Goal: Transaction & Acquisition: Purchase product/service

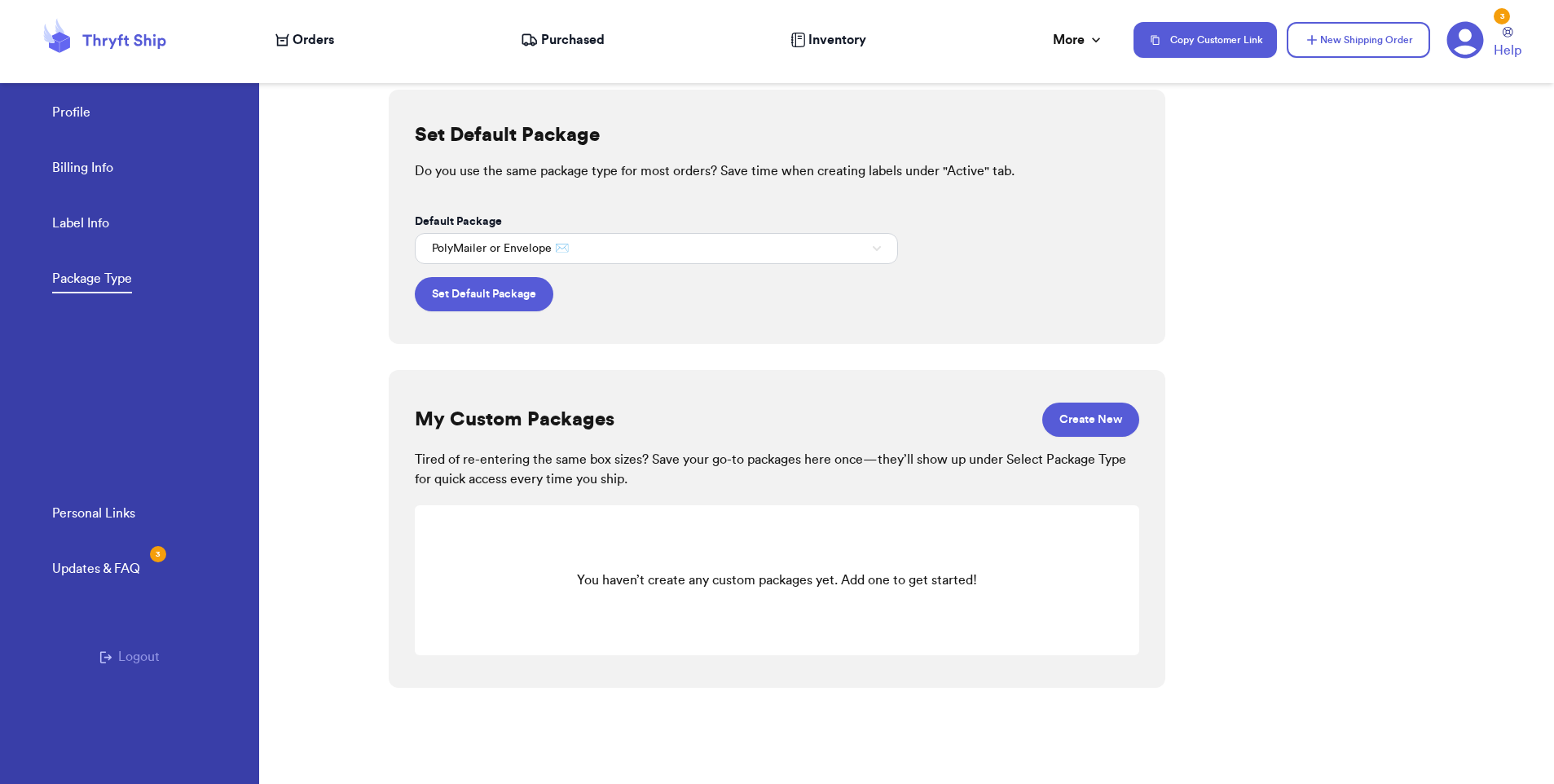
click at [299, 47] on span "Orders" at bounding box center [313, 40] width 42 height 20
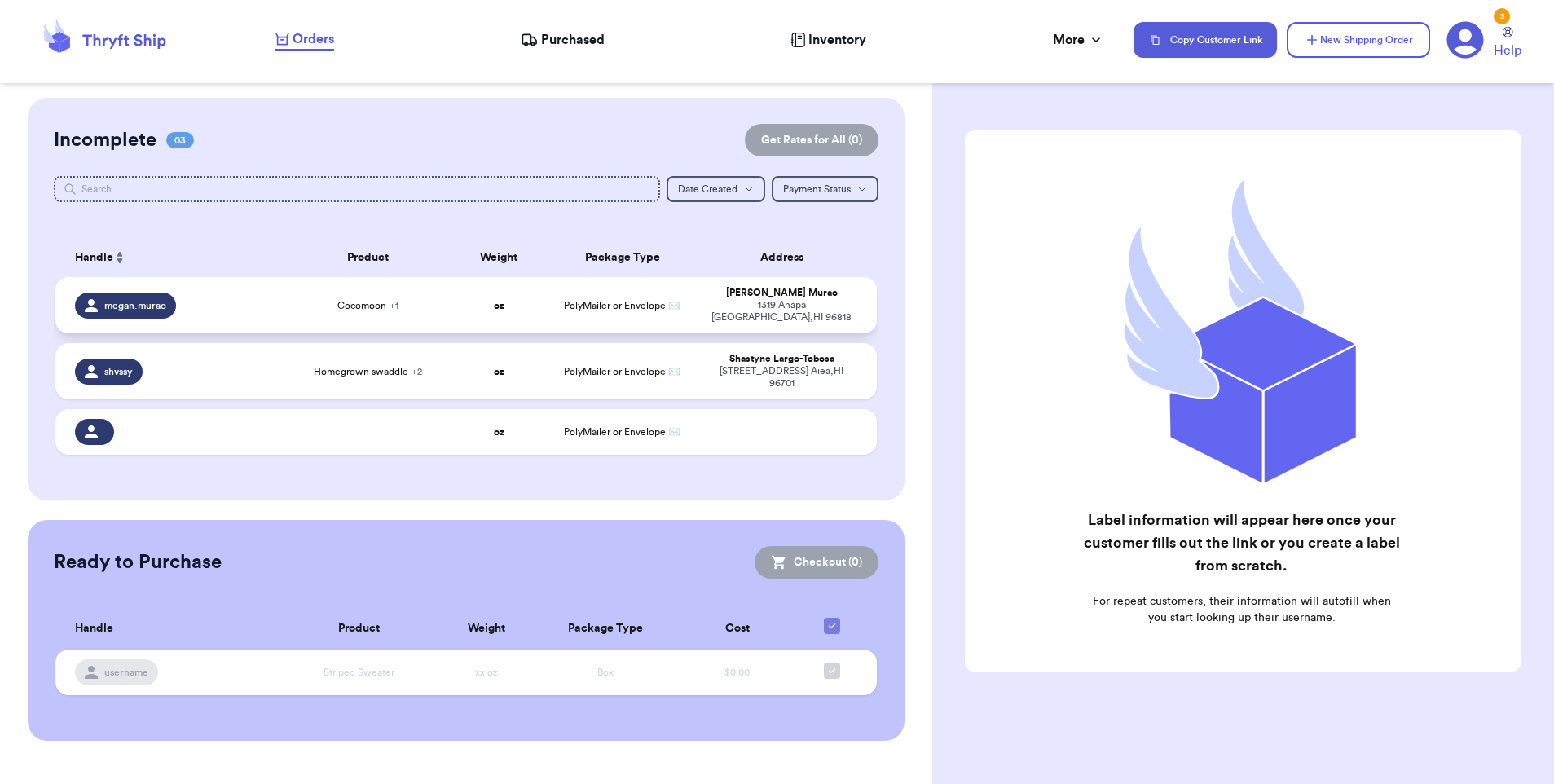
click at [609, 301] on span "PolyMailer or Envelope ✉️" at bounding box center [622, 306] width 116 height 10
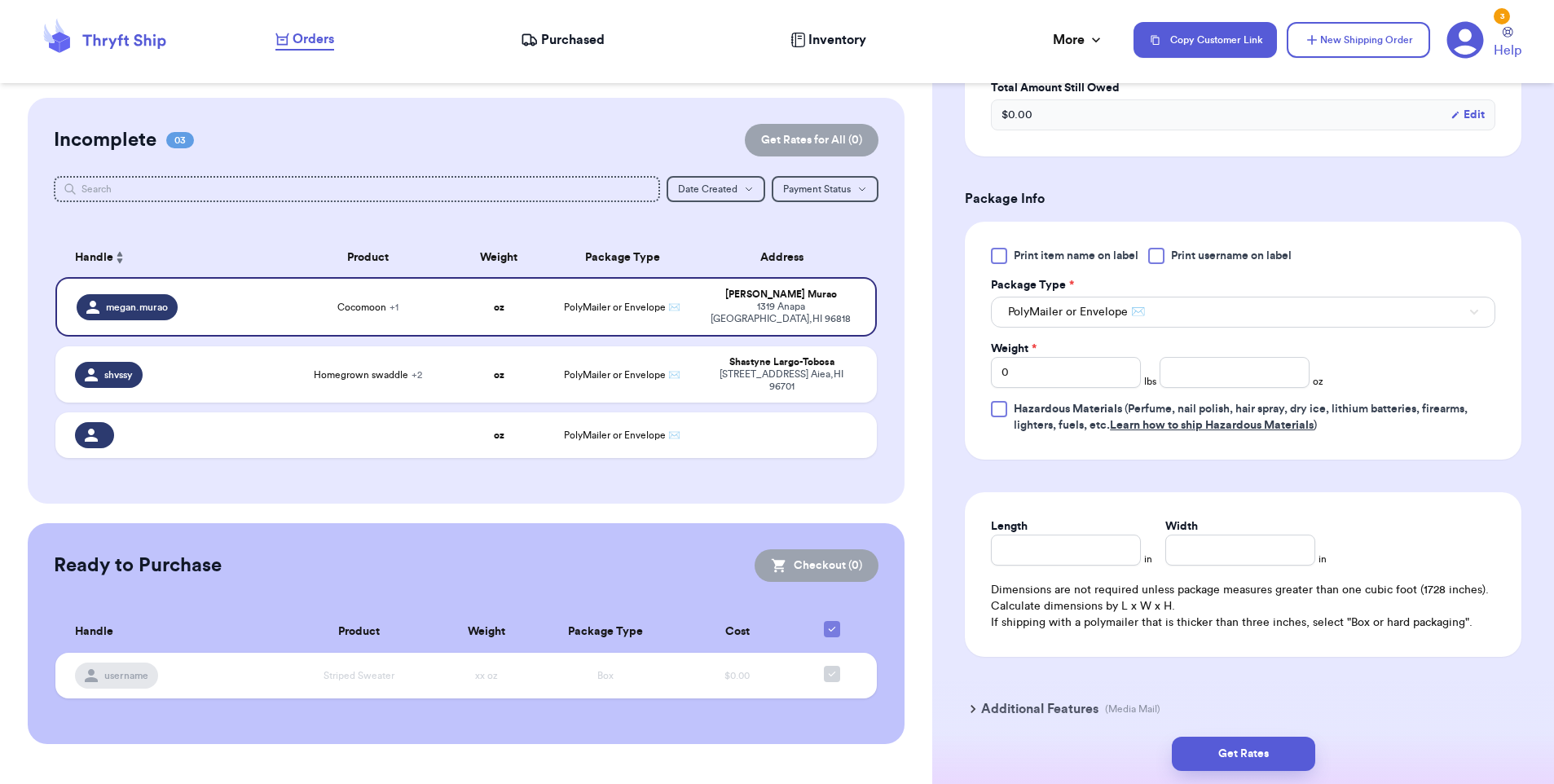
scroll to position [673, 0]
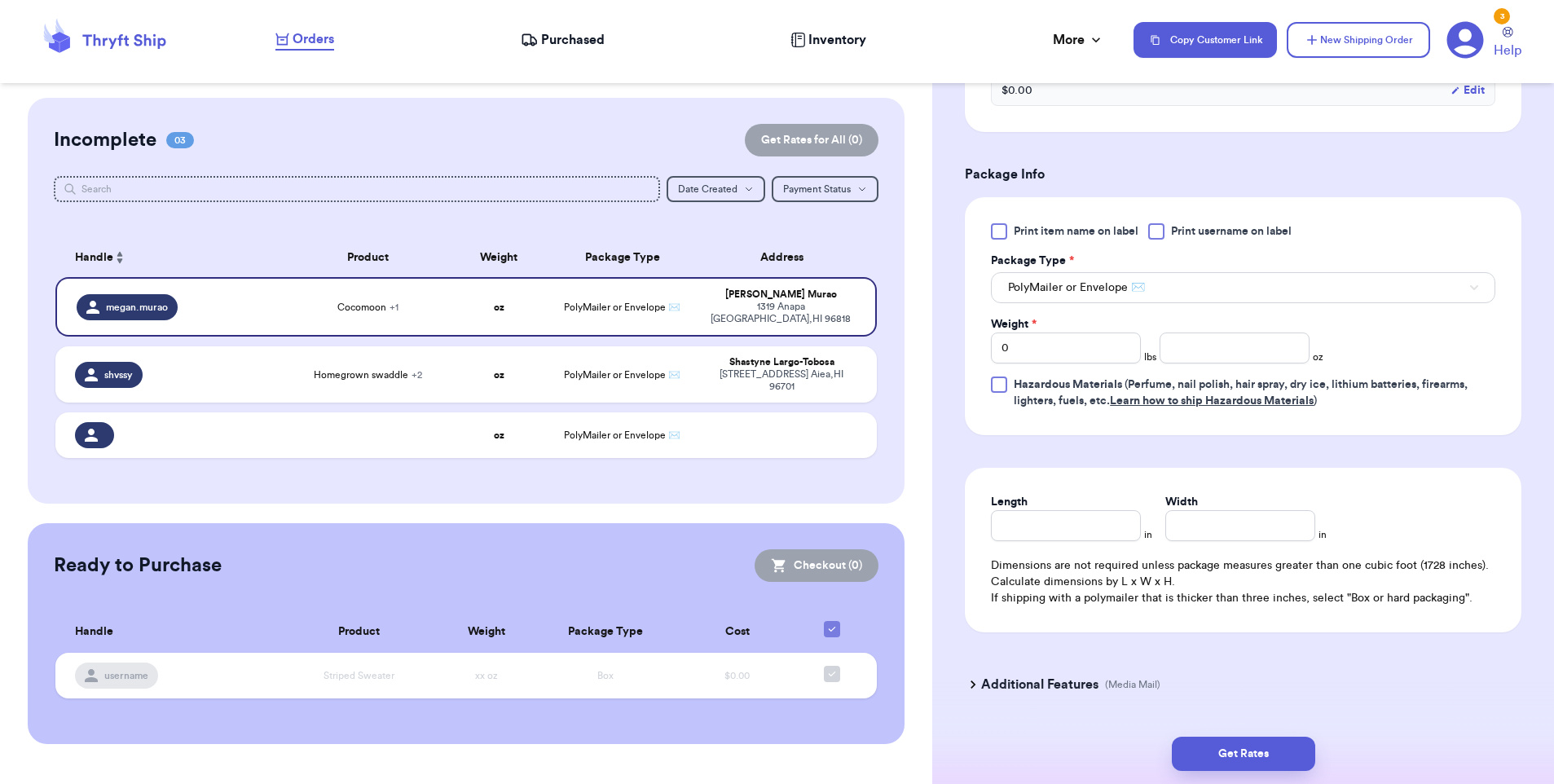
click at [1222, 232] on span "Print username on label" at bounding box center [1231, 231] width 121 height 17
click at [0, 0] on input "Print username on label" at bounding box center [0, 0] width 0 height 0
click at [1184, 347] on input "number" at bounding box center [1234, 348] width 150 height 31
type input "5.6"
click at [1237, 753] on button "Get Rates" at bounding box center [1243, 753] width 143 height 34
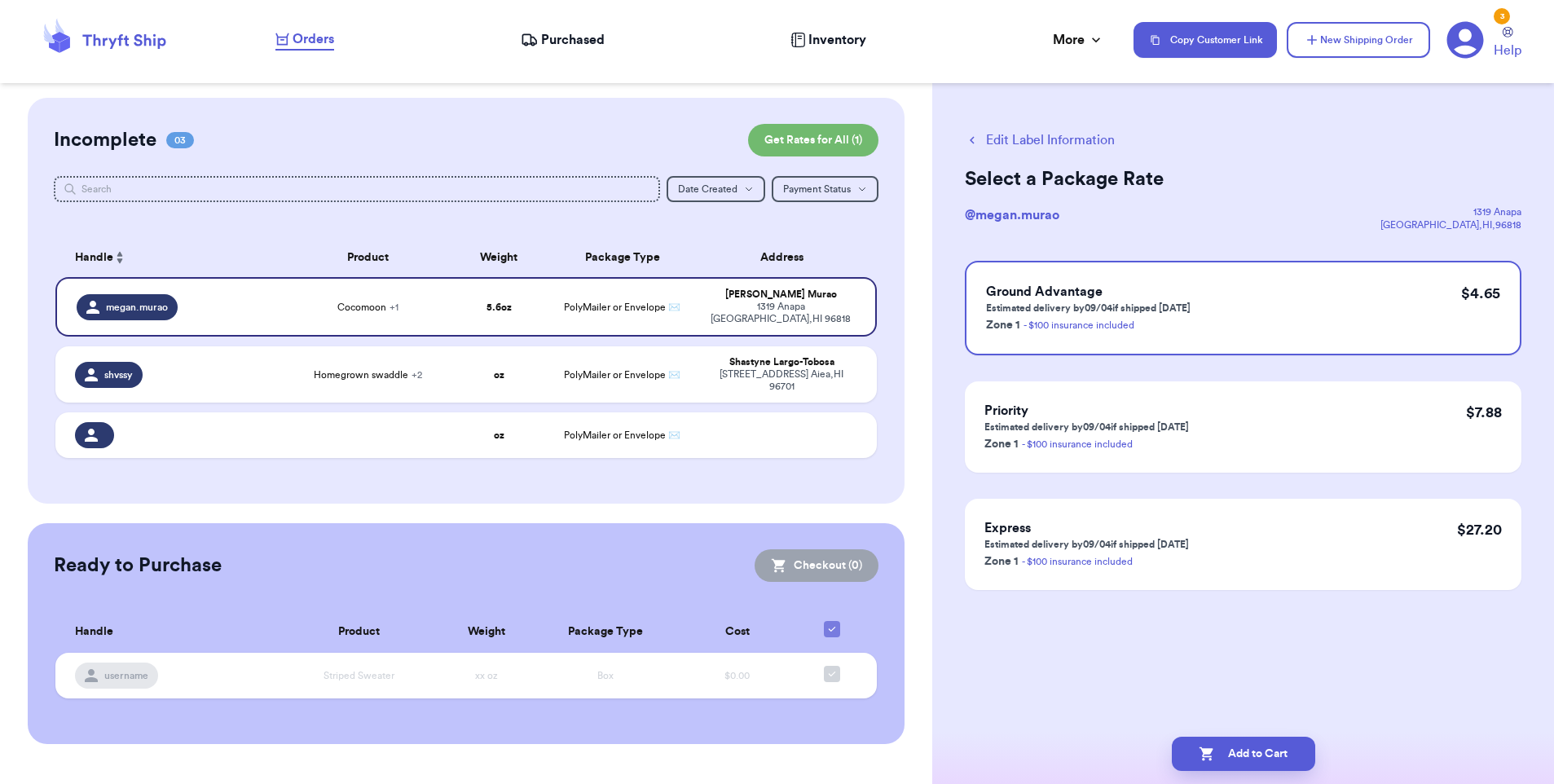
scroll to position [0, 0]
click at [1091, 297] on span "Ground Advantage" at bounding box center [1044, 292] width 116 height 13
click at [1245, 761] on button "Add to Cart" at bounding box center [1243, 753] width 143 height 34
checkbox input "true"
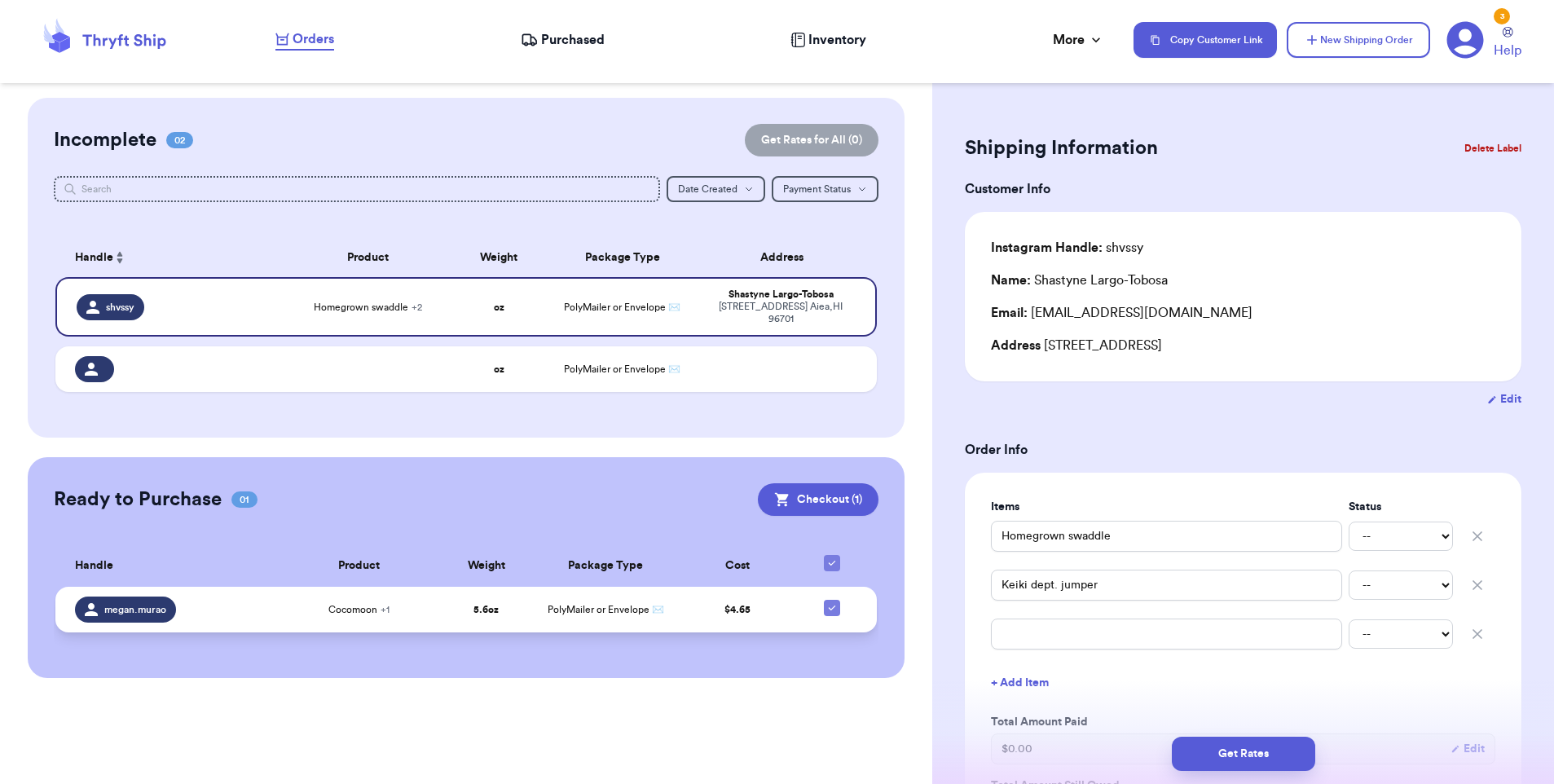
click at [195, 604] on div "megan.murao" at bounding box center [171, 609] width 194 height 26
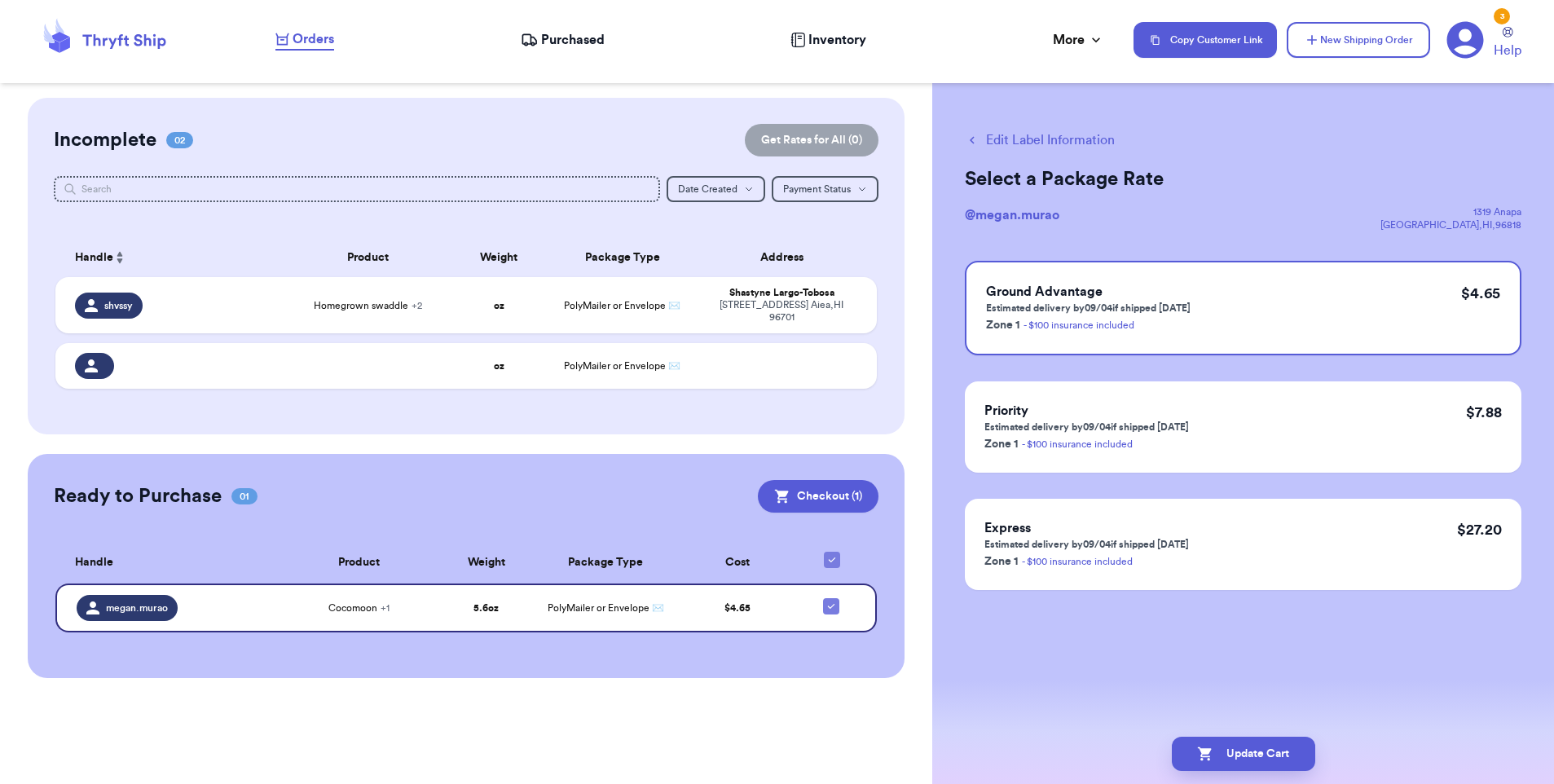
click at [999, 134] on button "Edit Label Information" at bounding box center [1039, 141] width 150 height 20
checkbox input "false"
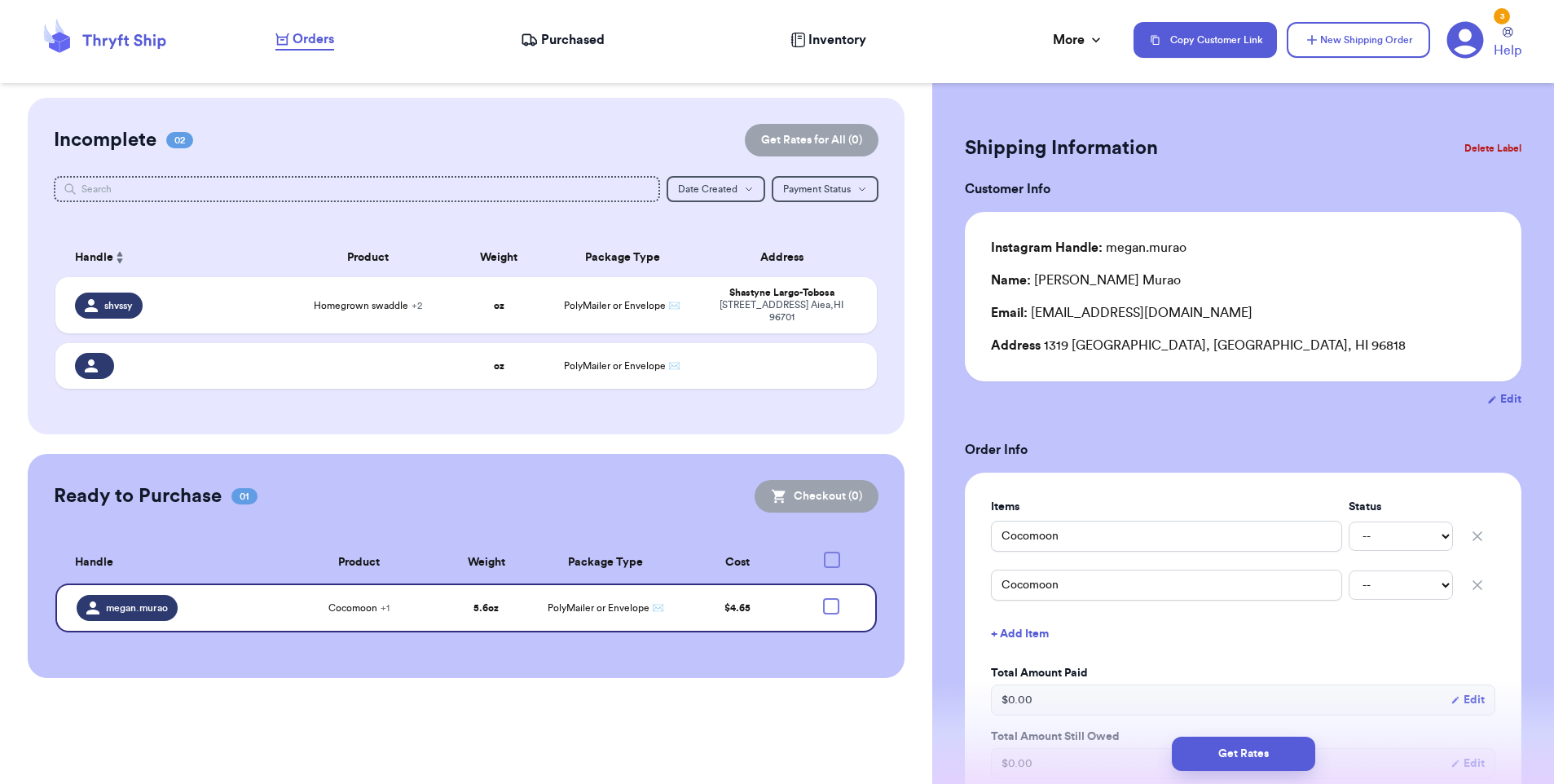
checkbox input "true"
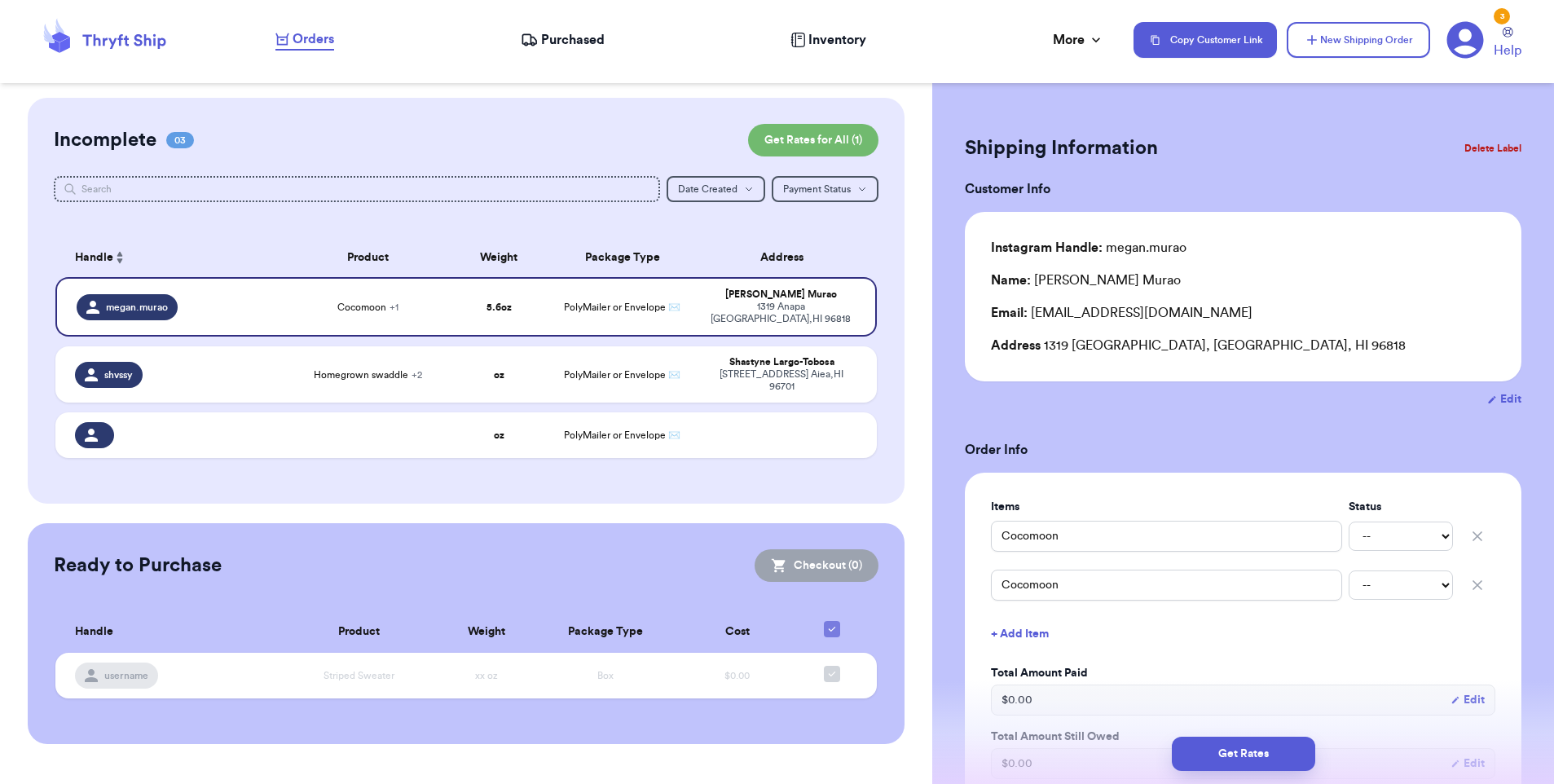
scroll to position [723, 0]
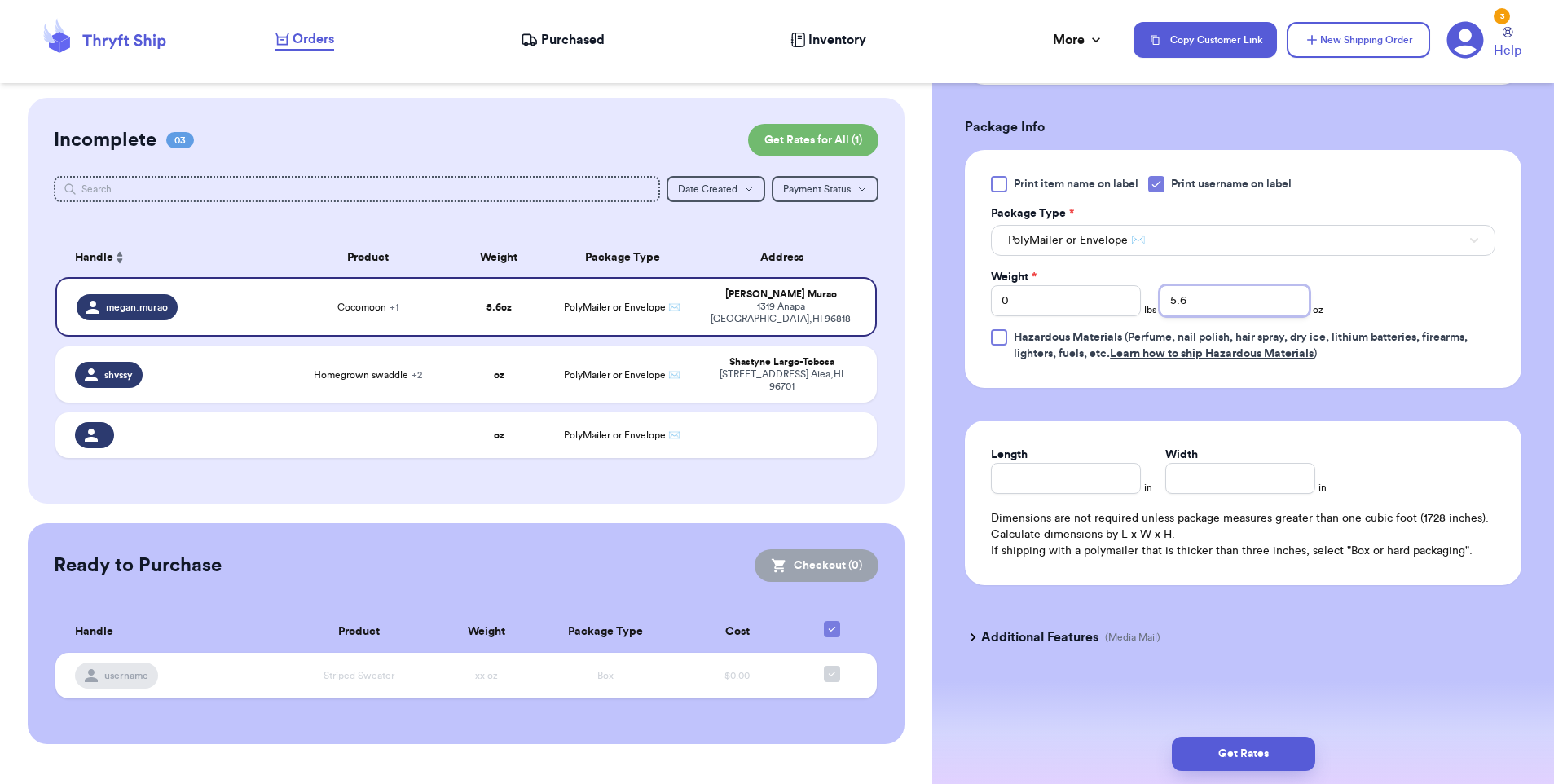
drag, startPoint x: 1200, startPoint y: 300, endPoint x: 1053, endPoint y: 300, distance: 147.0
click at [1053, 300] on div "Weight * 0 lbs 5.6 oz" at bounding box center [1157, 292] width 333 height 47
type input "9.5"
click at [1226, 759] on button "Get Rates" at bounding box center [1243, 753] width 143 height 34
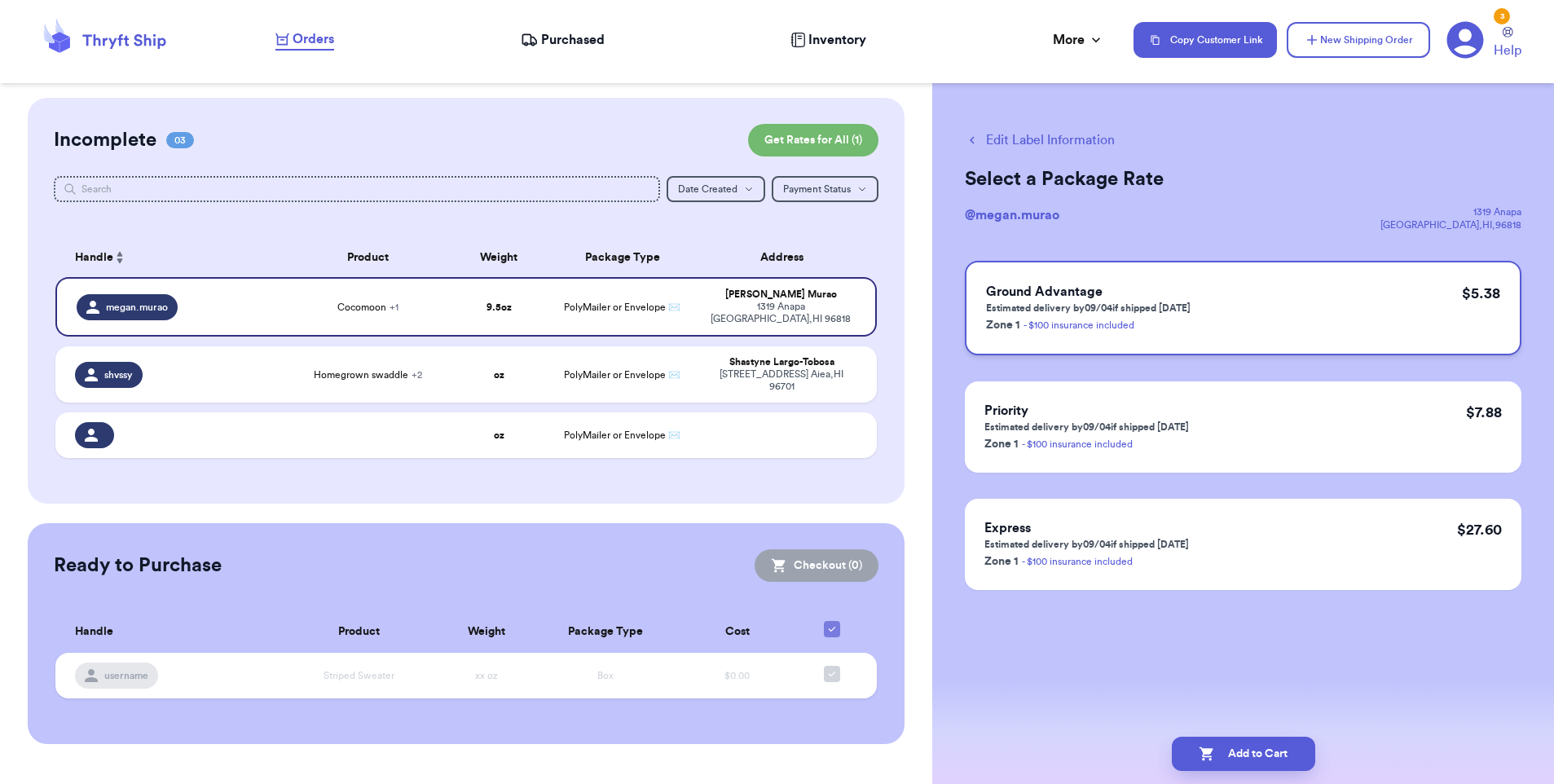
click at [1207, 307] on div "Ground Advantage Estimated delivery by 09/04 if shipped [DATE] Zone 1 - $100 in…" at bounding box center [1242, 308] width 556 height 95
click at [1265, 761] on button "Add to Cart" at bounding box center [1243, 753] width 143 height 34
checkbox input "true"
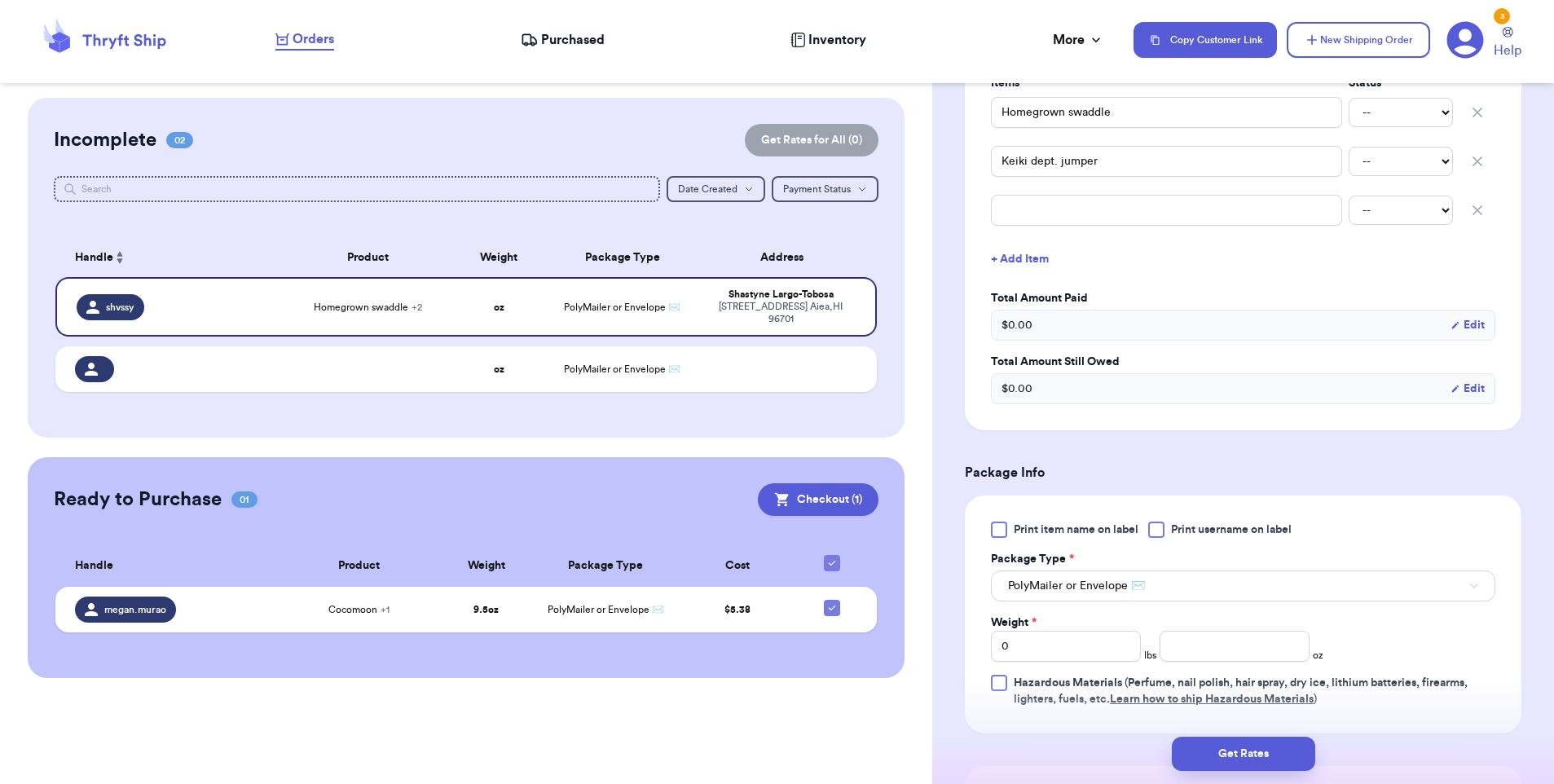
scroll to position [558, 0]
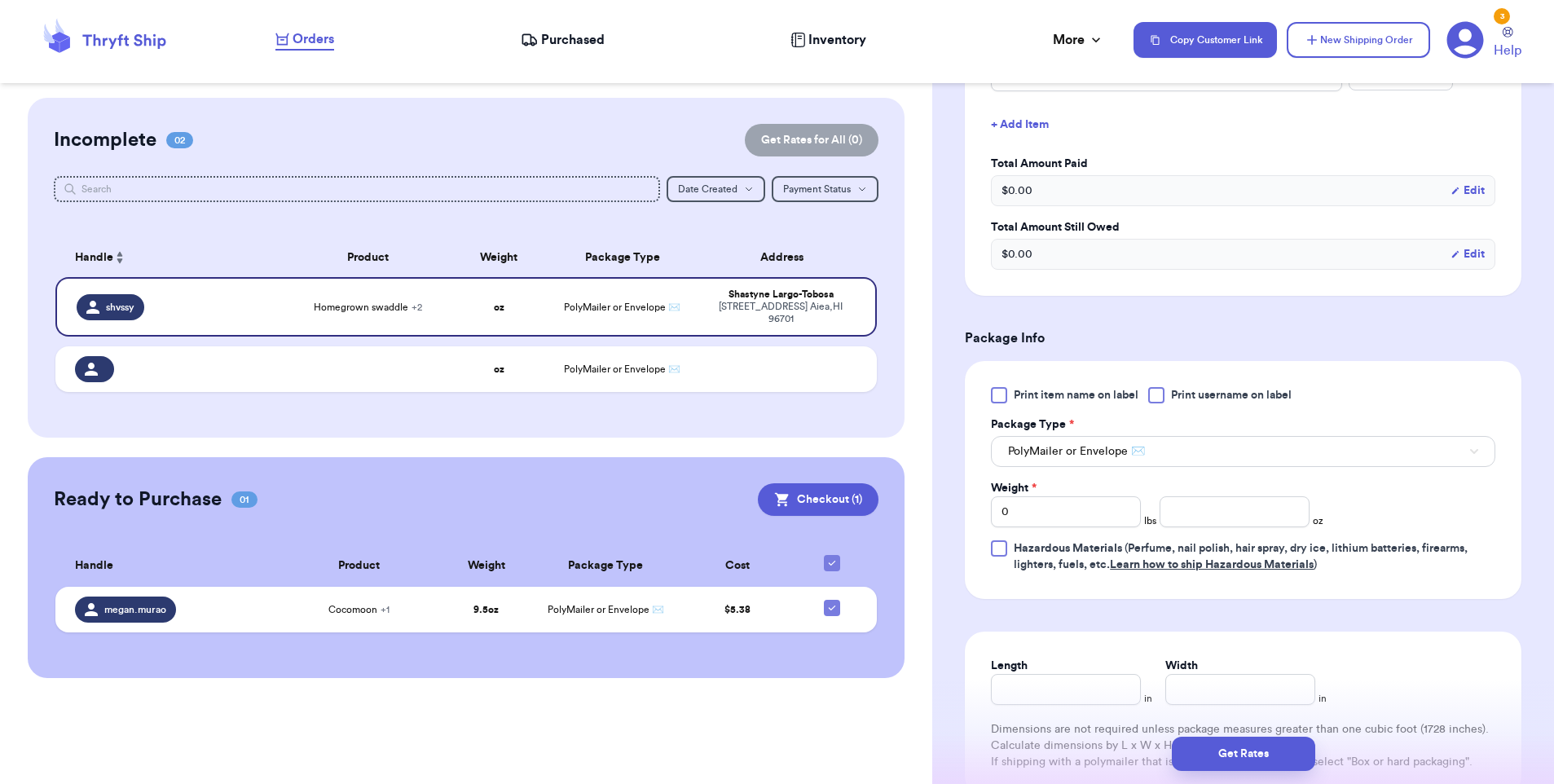
click at [1159, 401] on div at bounding box center [1157, 395] width 17 height 17
click at [0, 0] on input "Print username on label" at bounding box center [0, 0] width 0 height 0
click at [1236, 521] on input "number" at bounding box center [1234, 511] width 150 height 31
type input "8.5"
click at [1345, 613] on form "Shipping Information Delete Label Customer Info Instagram Handle: shvssy Name: …" at bounding box center [1242, 227] width 556 height 1309
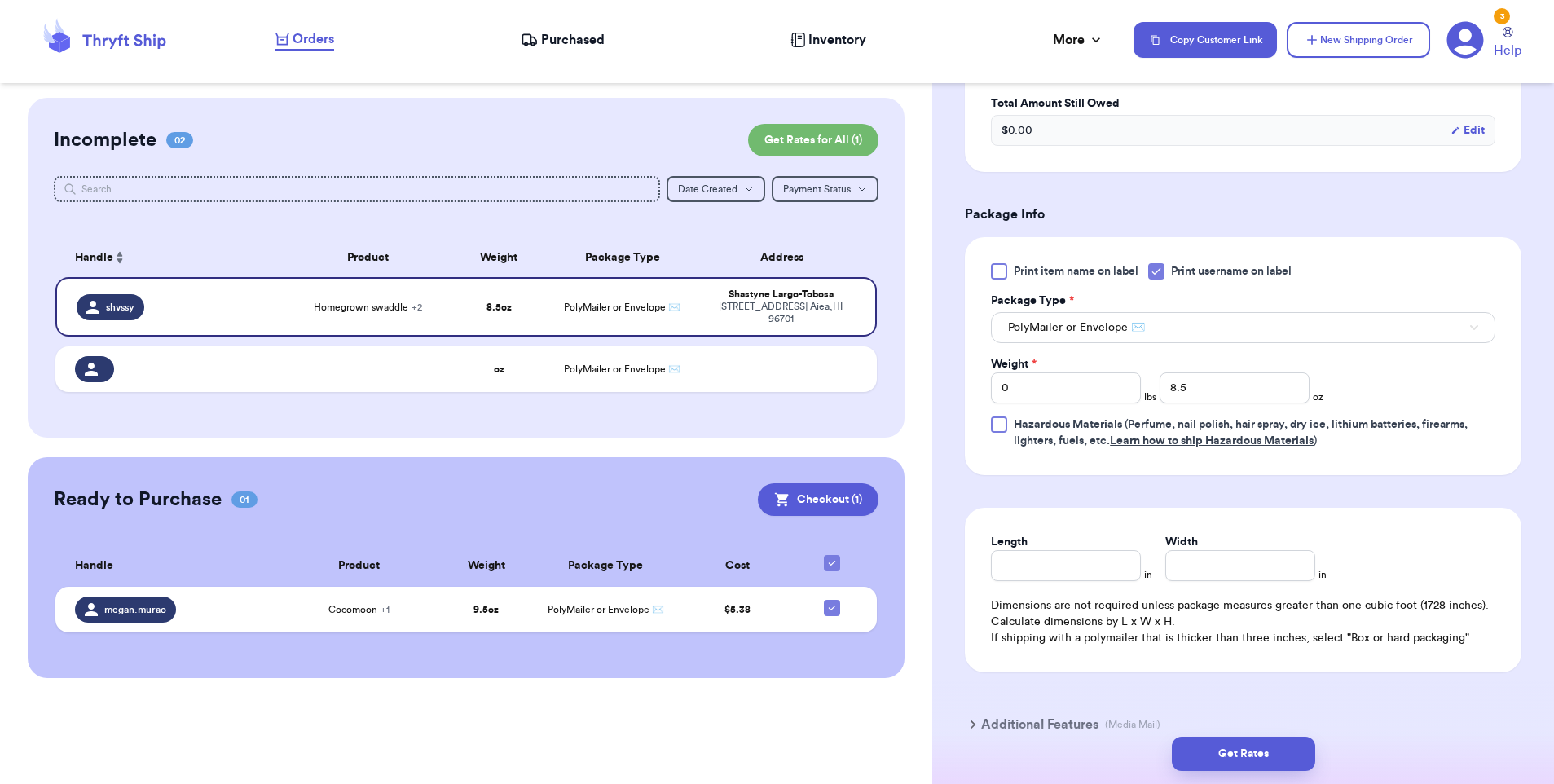
scroll to position [684, 0]
click at [1265, 758] on button "Get Rates" at bounding box center [1243, 753] width 143 height 34
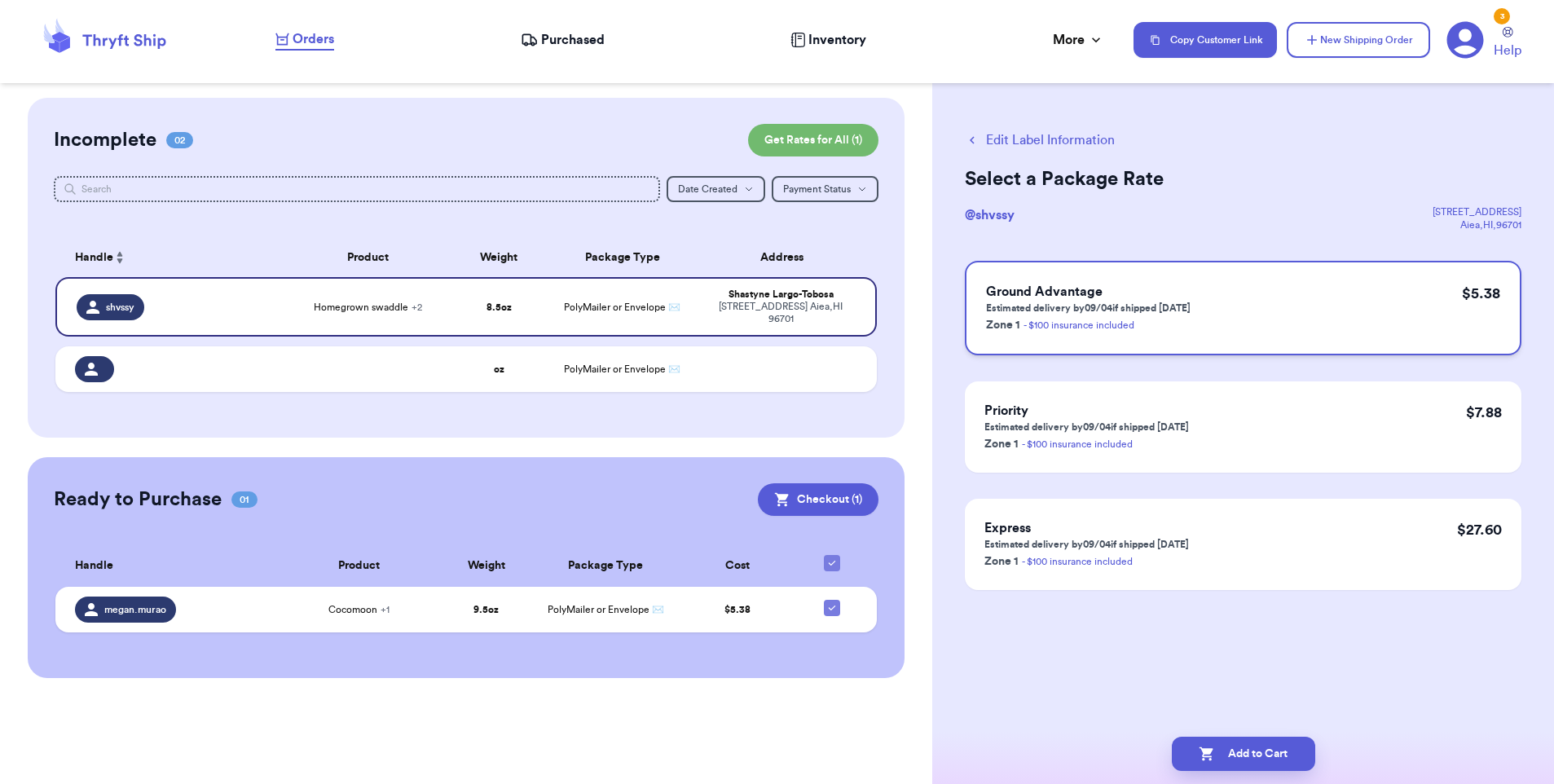
click at [1147, 308] on p "Estimated delivery by 09/04 if shipped [DATE]" at bounding box center [1088, 308] width 205 height 13
click at [1225, 750] on button "Add to Cart" at bounding box center [1243, 753] width 143 height 34
checkbox input "true"
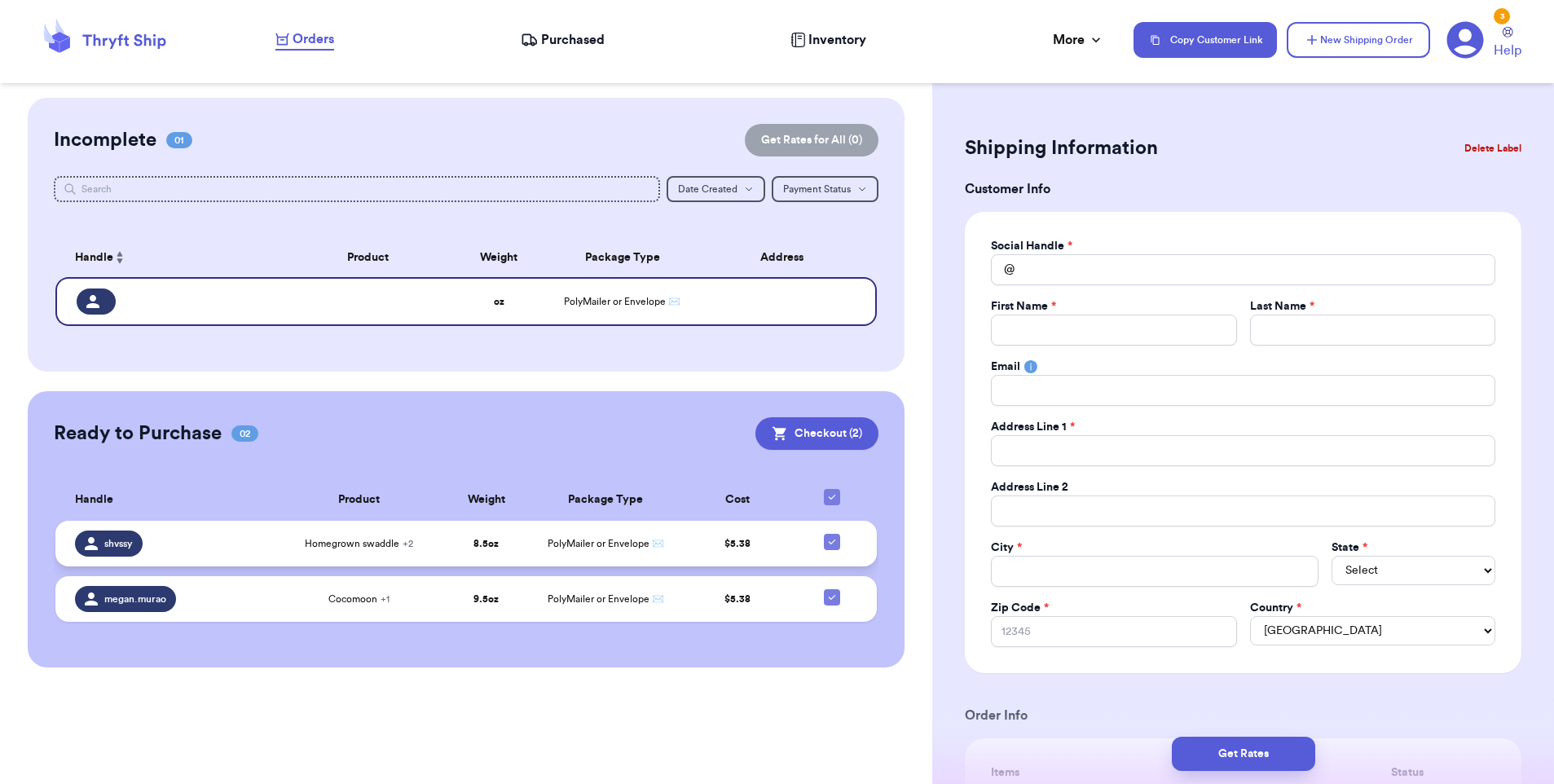
click at [190, 555] on td "shvssy" at bounding box center [167, 543] width 223 height 46
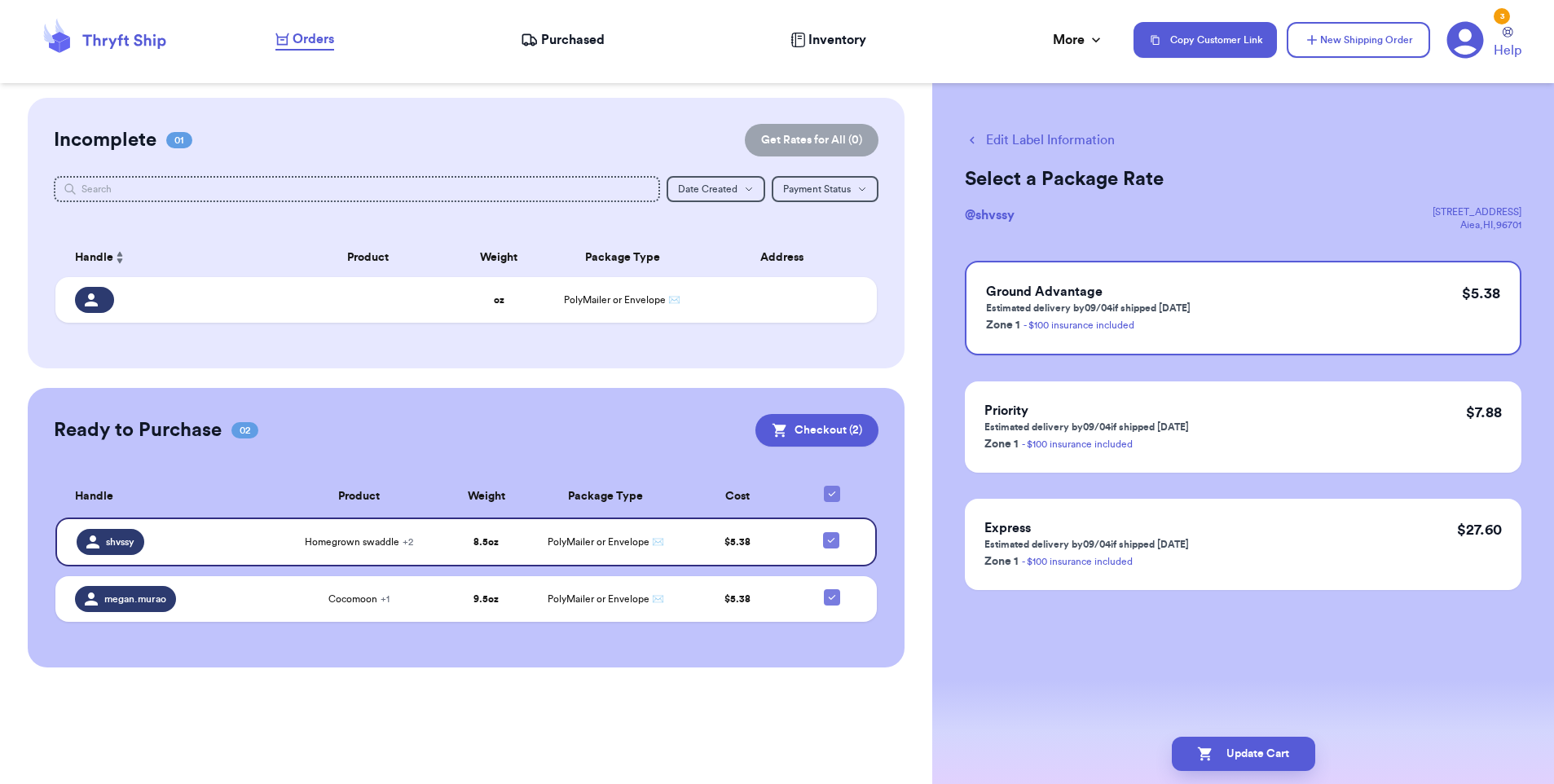
click at [1009, 136] on button "Edit Label Information" at bounding box center [1039, 141] width 150 height 20
checkbox input "false"
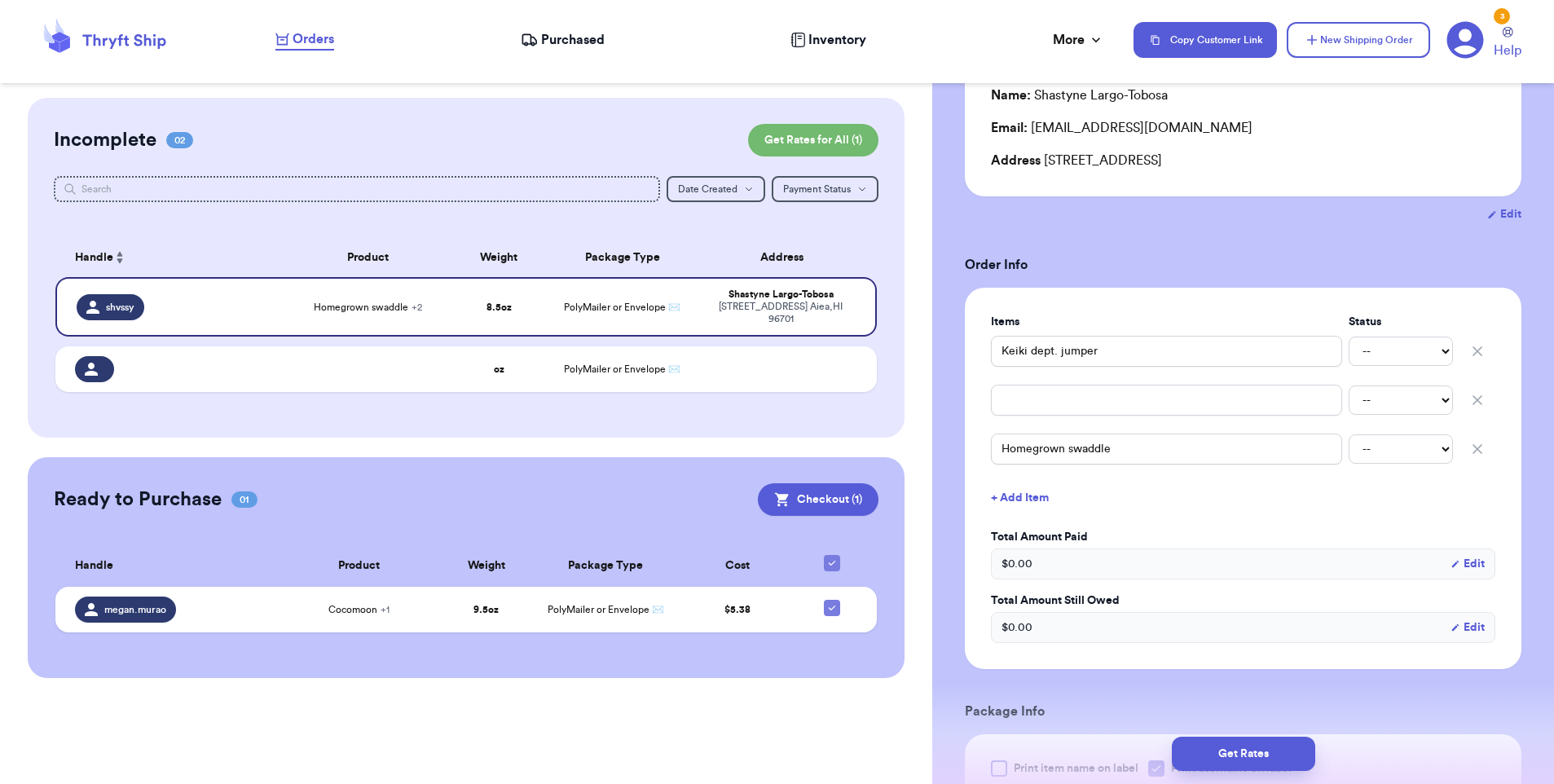
scroll to position [515, 0]
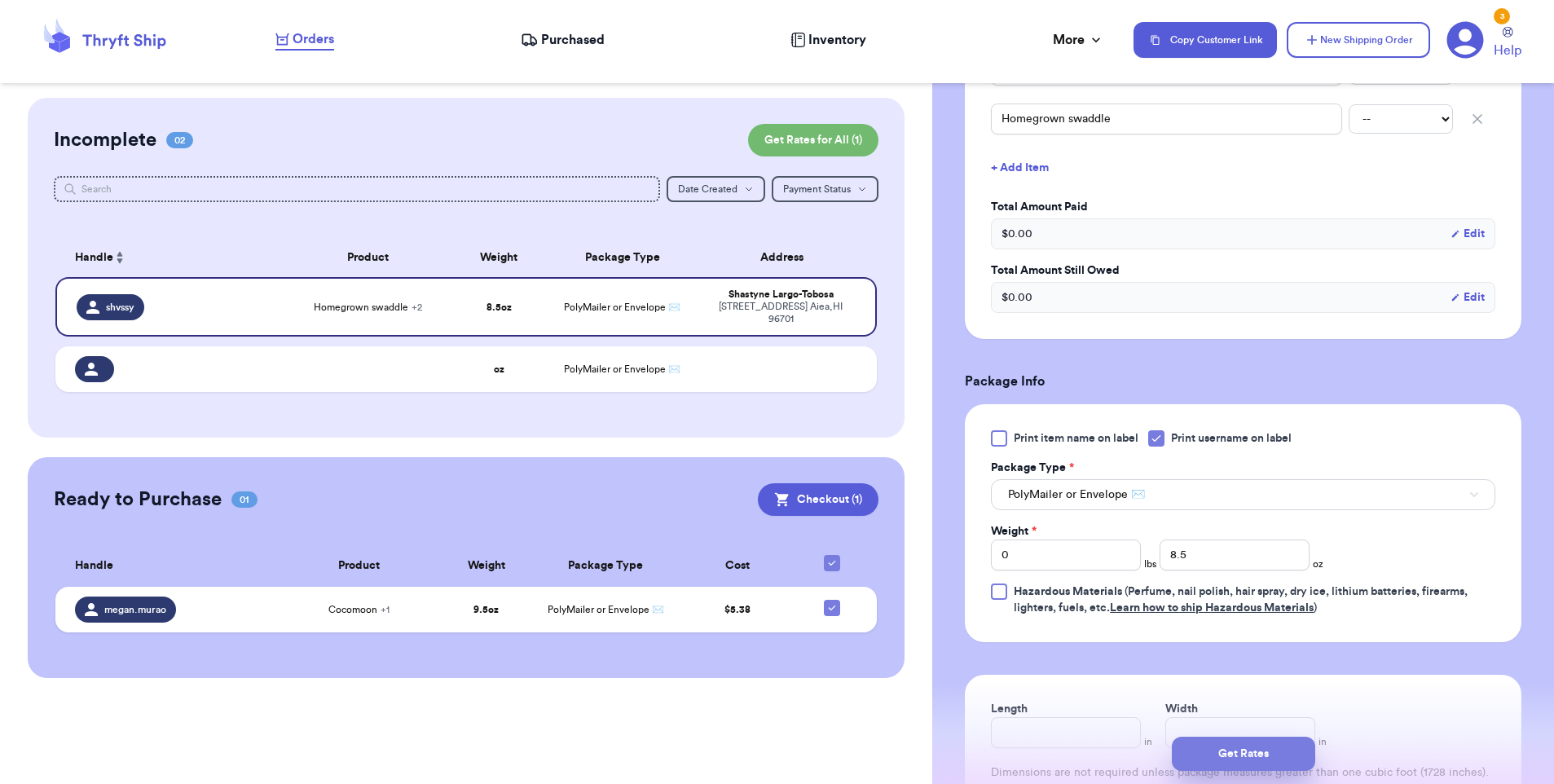
click at [1256, 760] on button "Get Rates" at bounding box center [1243, 753] width 143 height 34
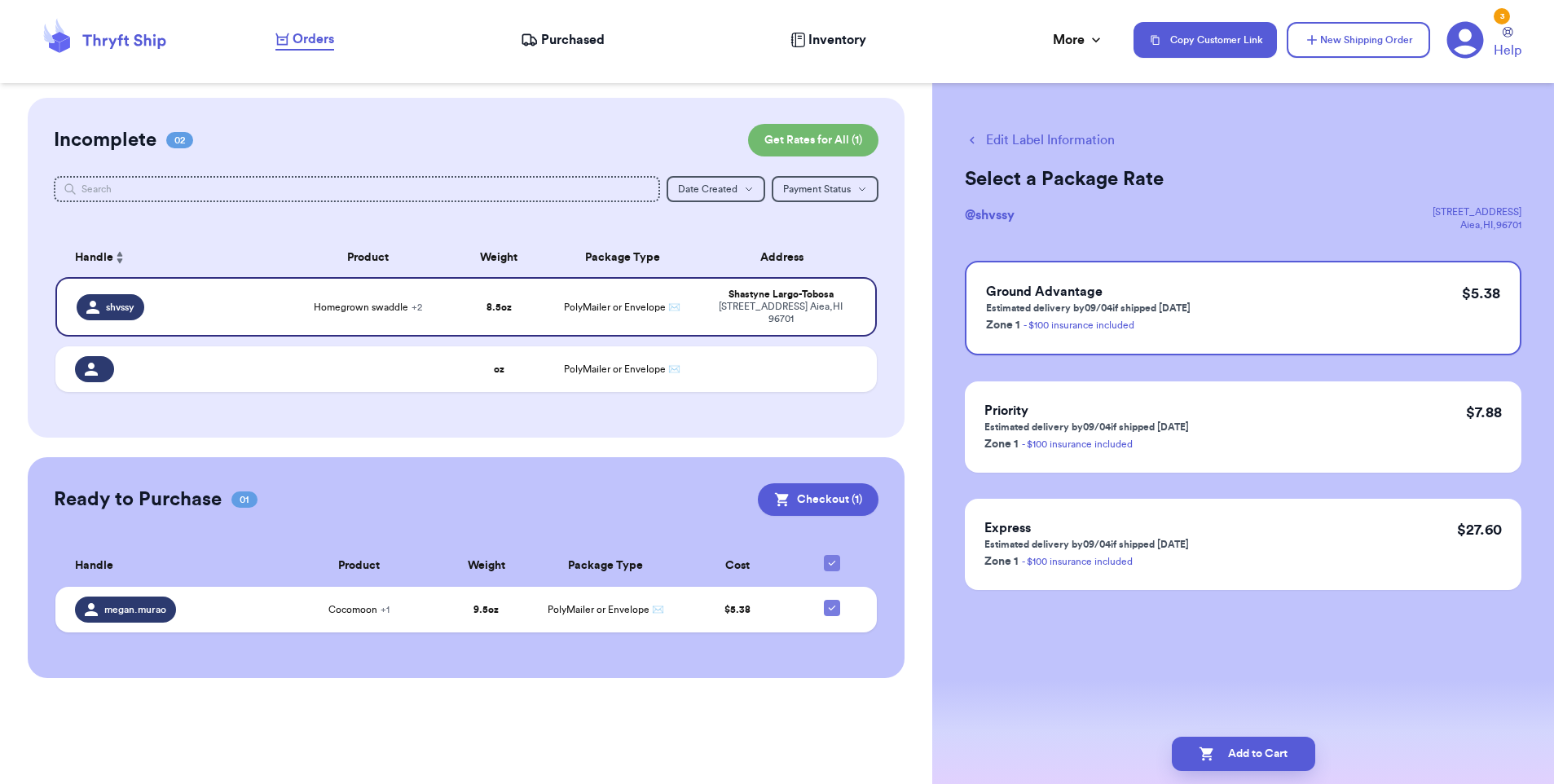
scroll to position [0, 0]
click at [1234, 297] on div "Ground Advantage Estimated delivery by 09/04 if shipped [DATE] Zone 1 - $100 in…" at bounding box center [1242, 308] width 556 height 95
click at [1287, 742] on button "Add to Cart" at bounding box center [1243, 753] width 143 height 34
checkbox input "true"
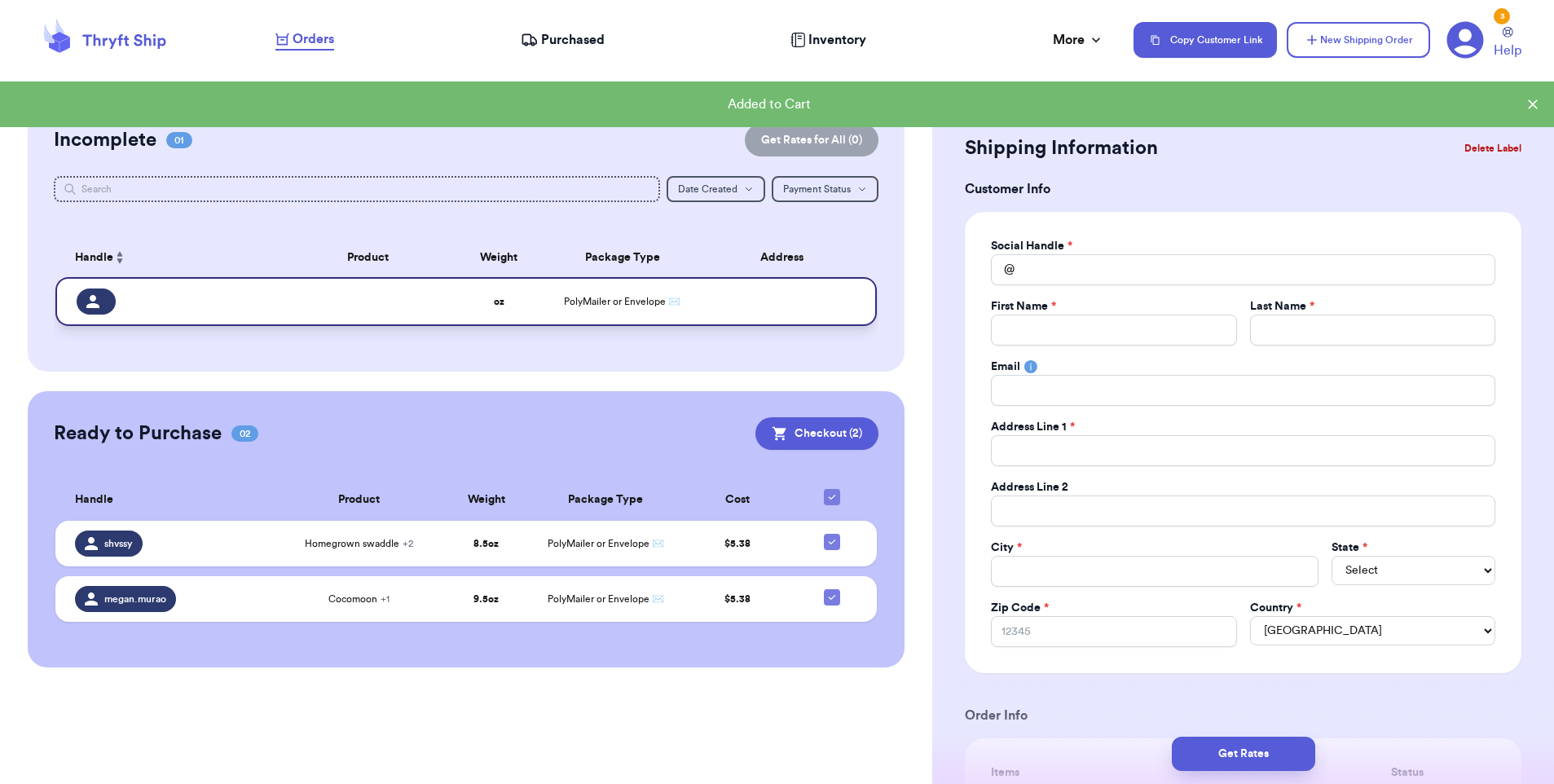
click at [699, 306] on td at bounding box center [787, 301] width 181 height 49
click at [1485, 151] on button "Delete Label" at bounding box center [1492, 148] width 70 height 36
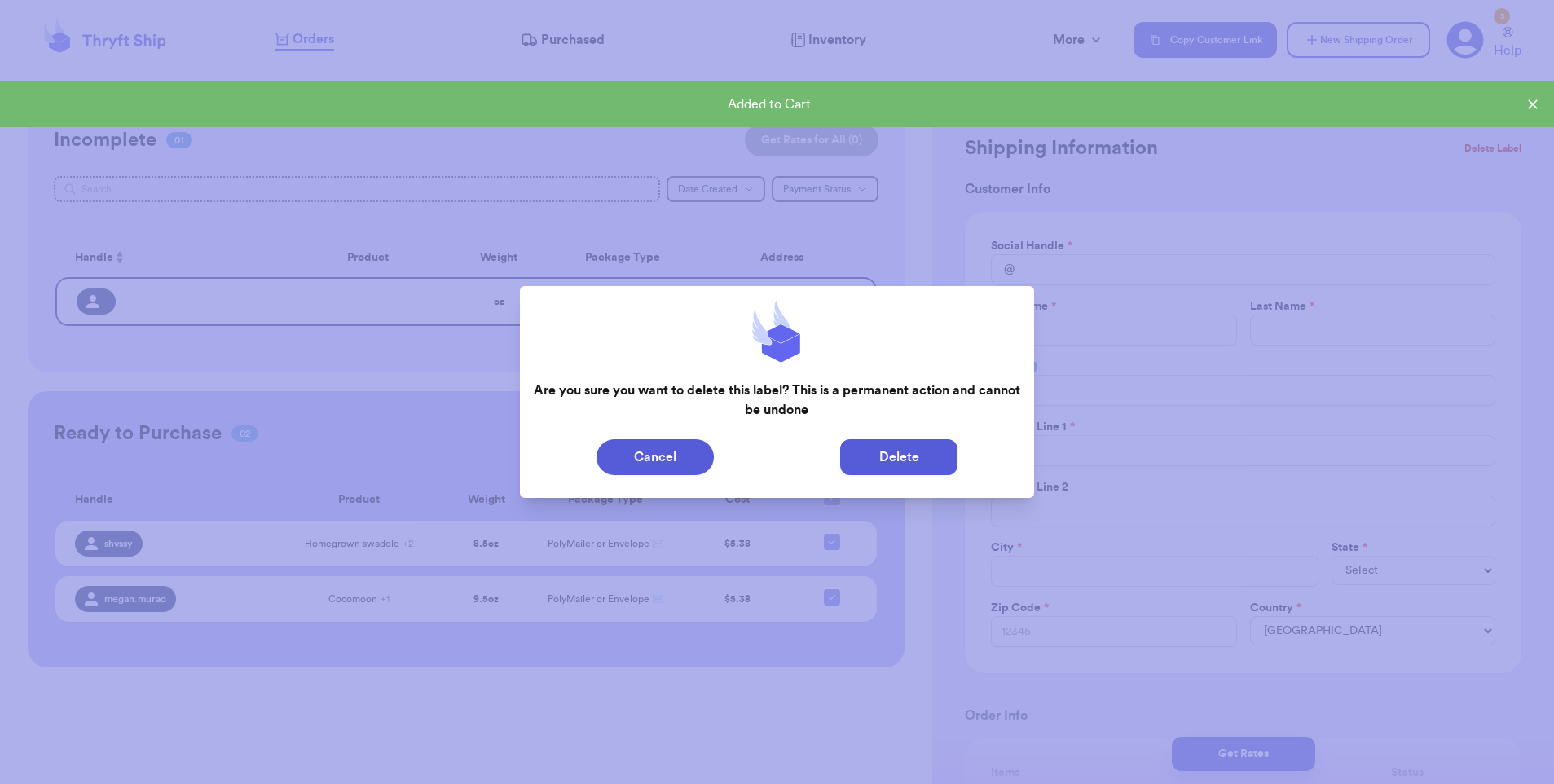
click at [861, 461] on button "Delete" at bounding box center [898, 456] width 117 height 36
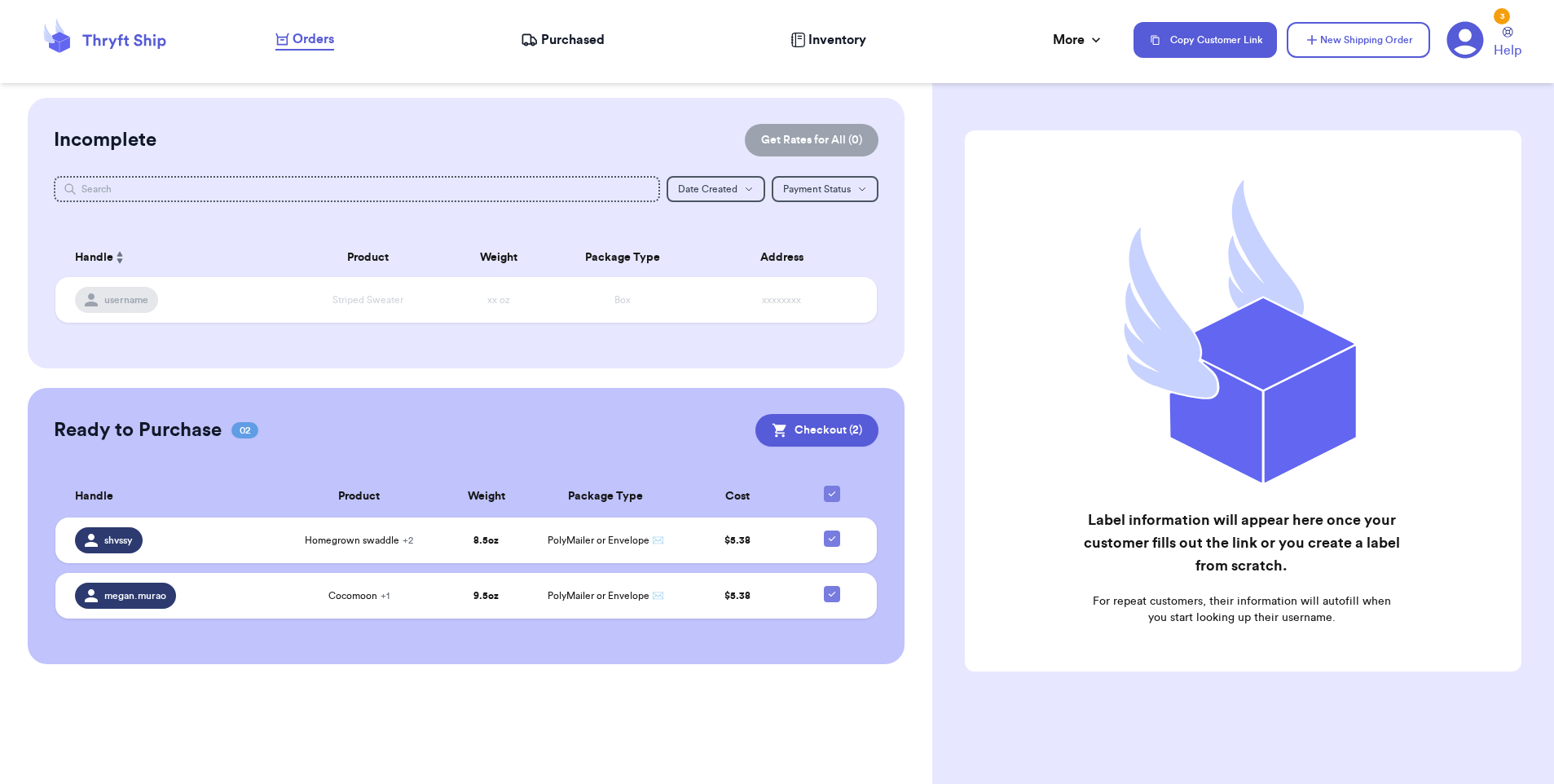
click at [590, 45] on span "Purchased" at bounding box center [573, 40] width 63 height 20
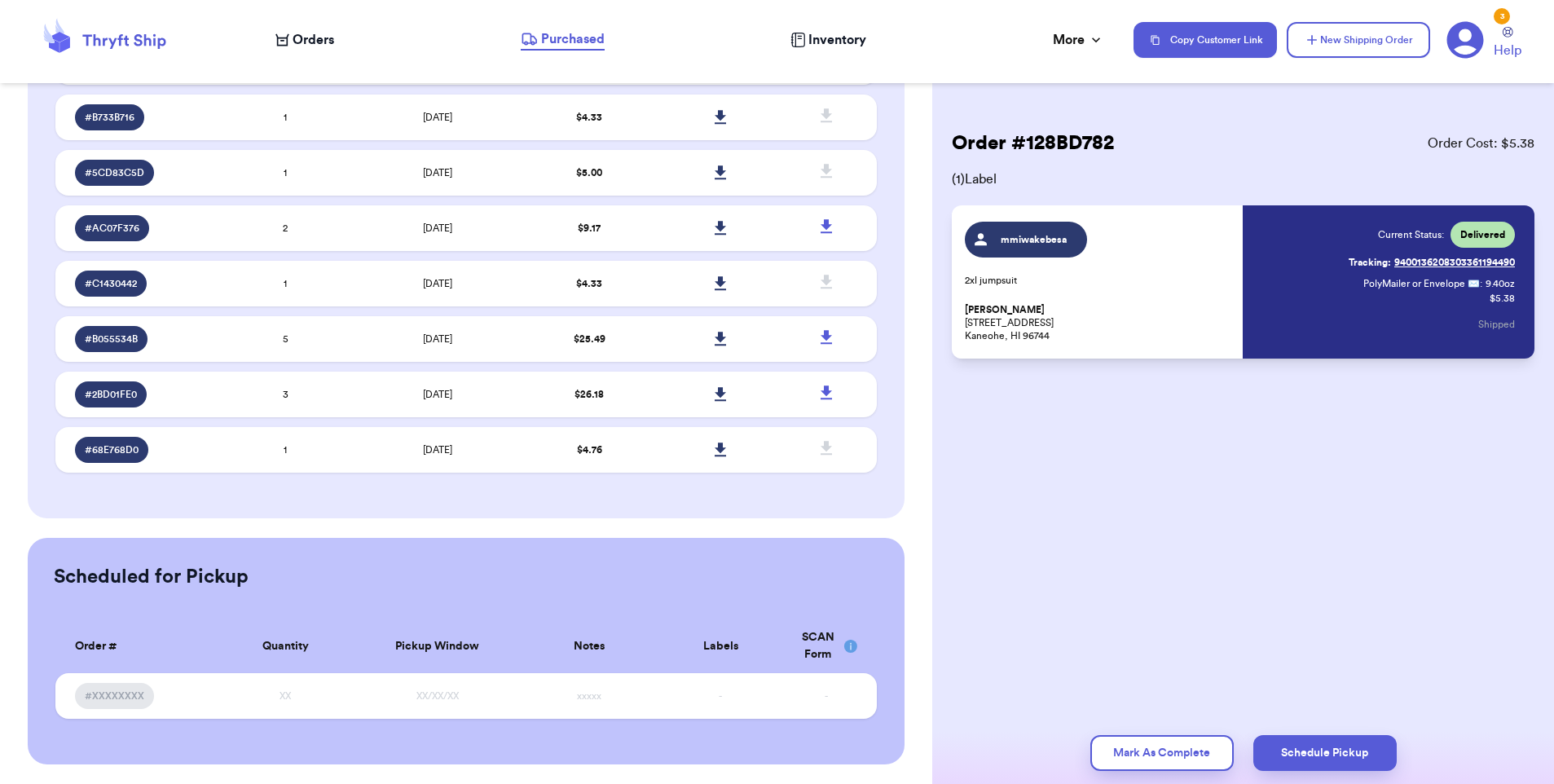
scroll to position [918, 0]
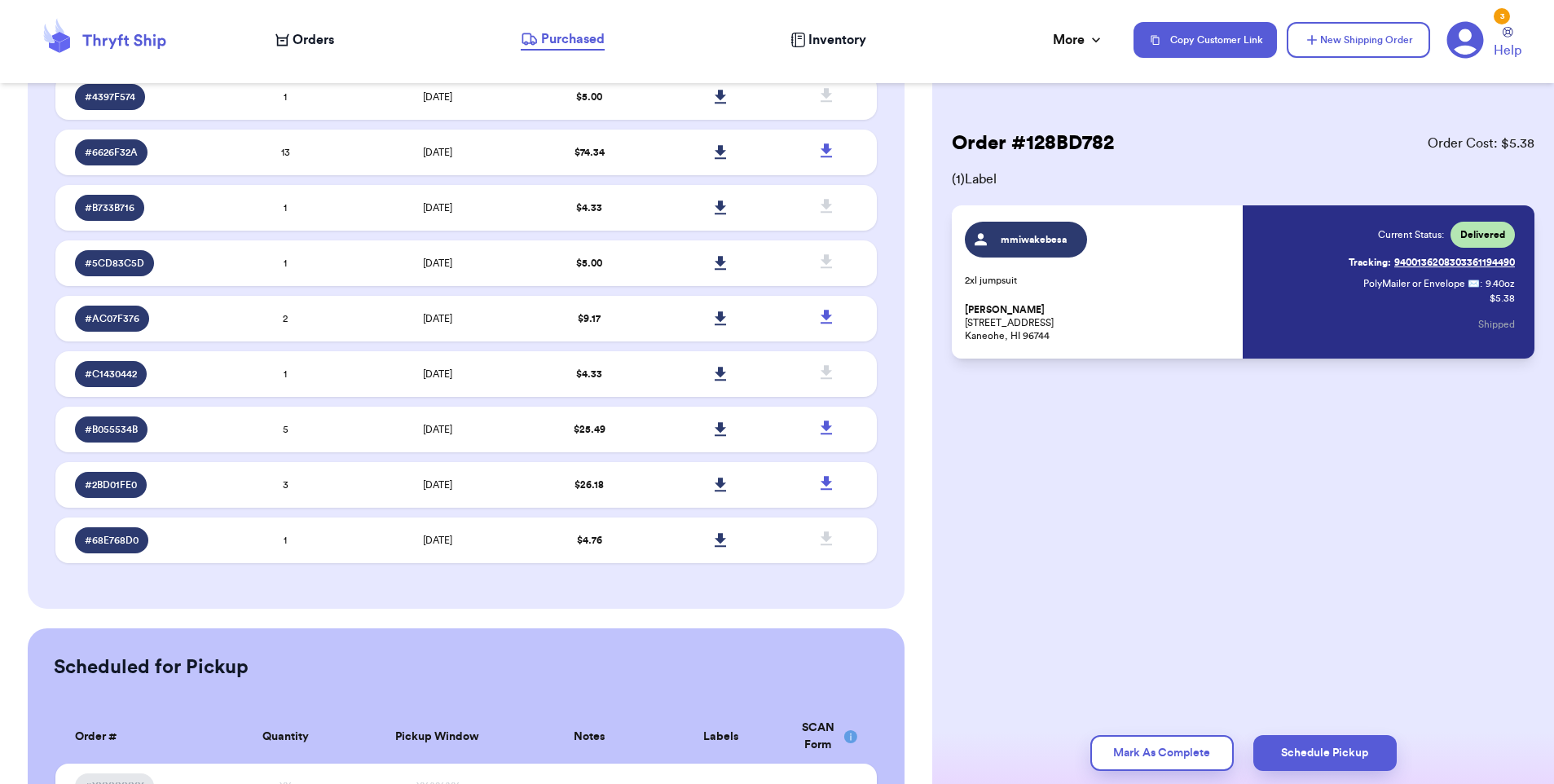
click at [520, 29] on link "Purchased" at bounding box center [562, 39] width 84 height 21
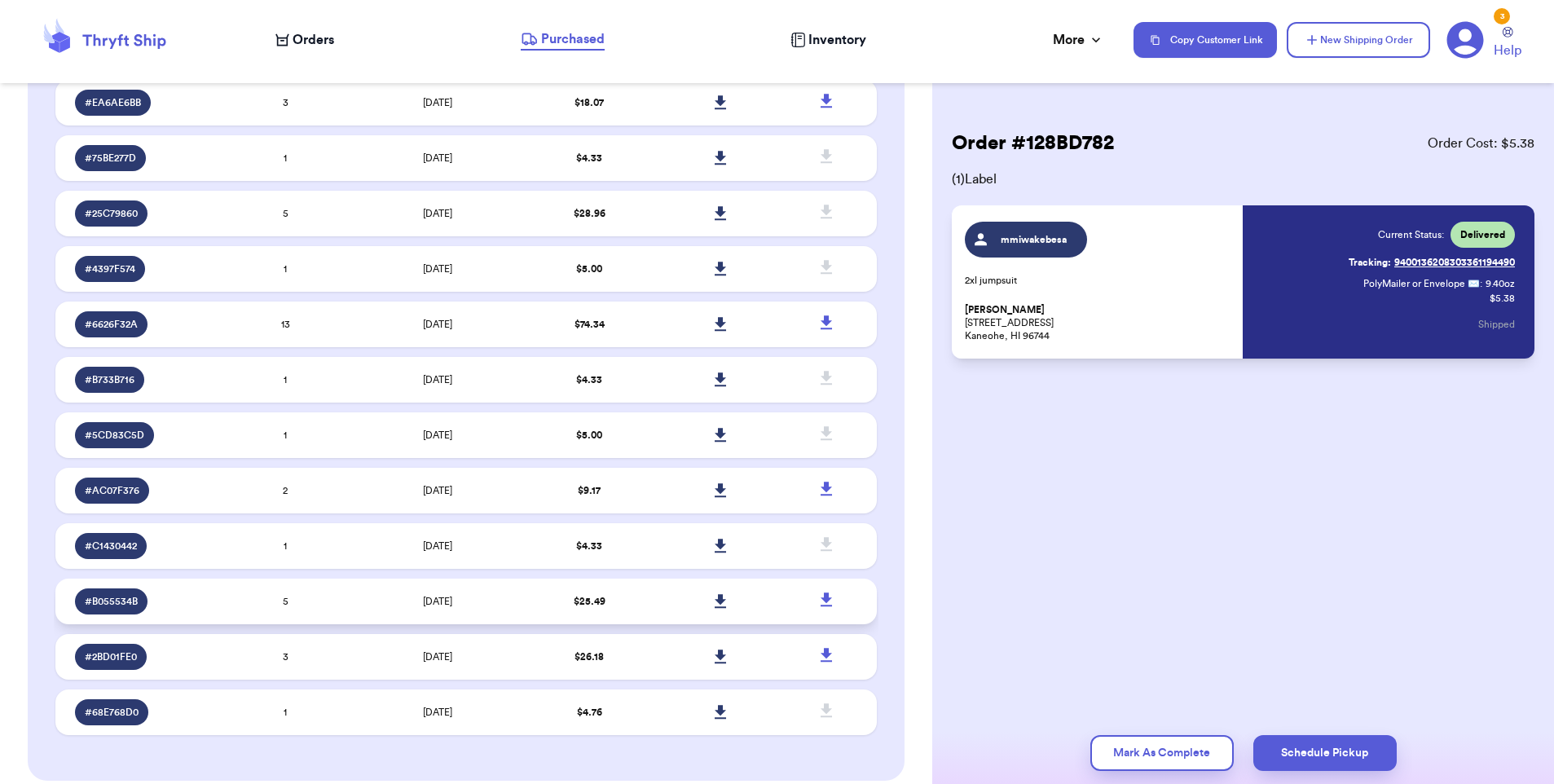
scroll to position [440, 0]
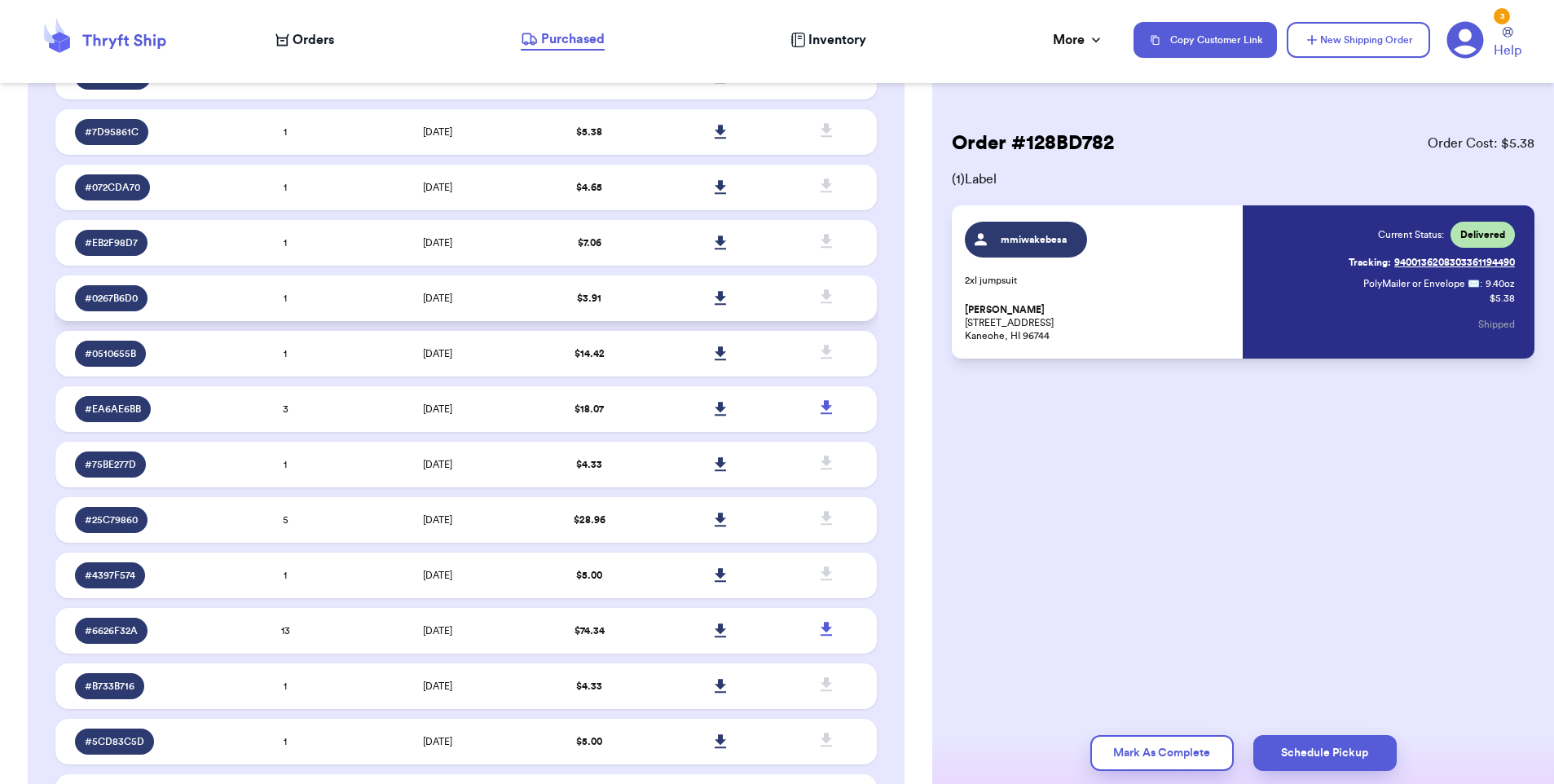
click at [391, 303] on td "[DATE]" at bounding box center [437, 298] width 173 height 46
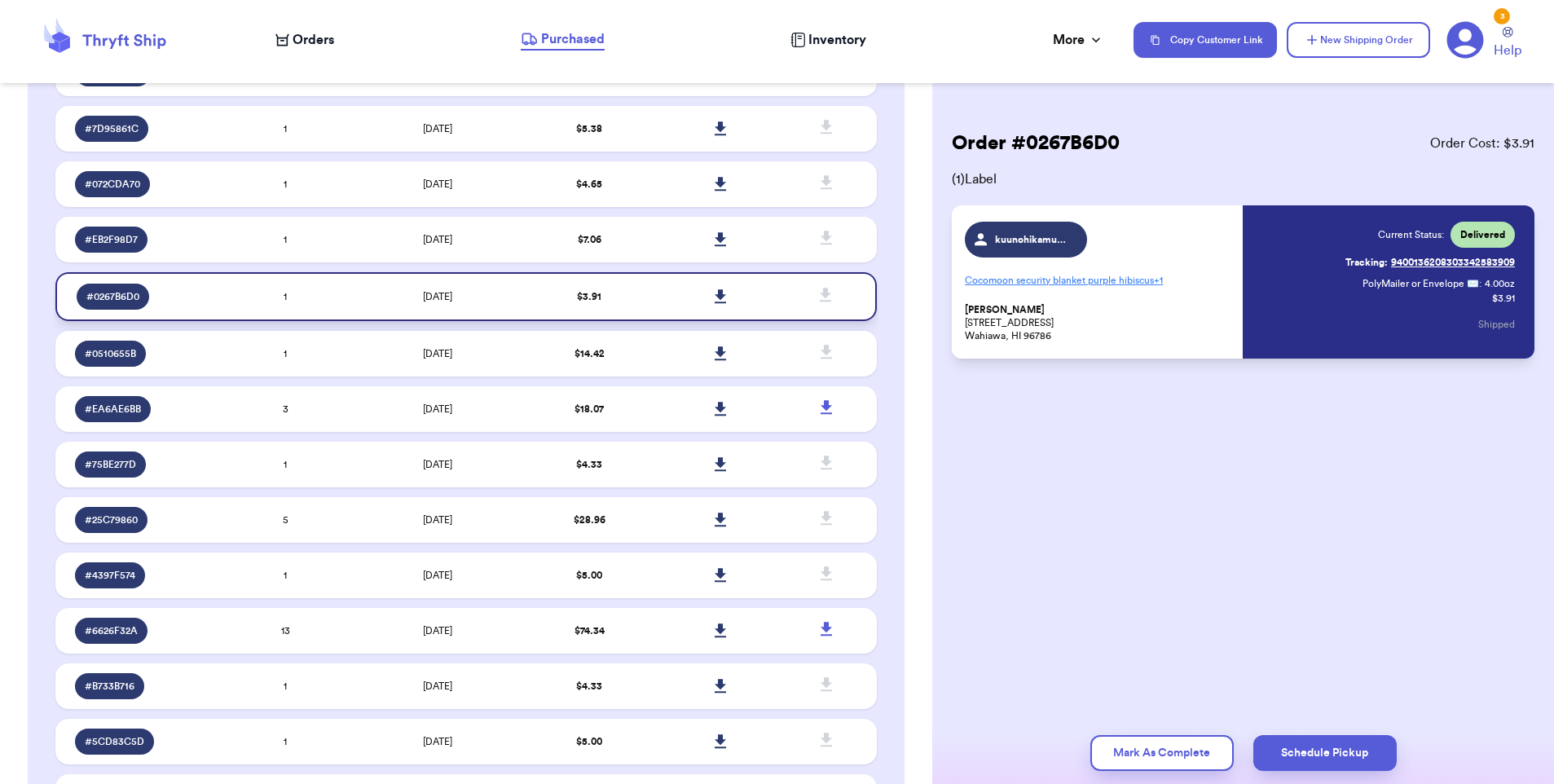
scroll to position [436, 0]
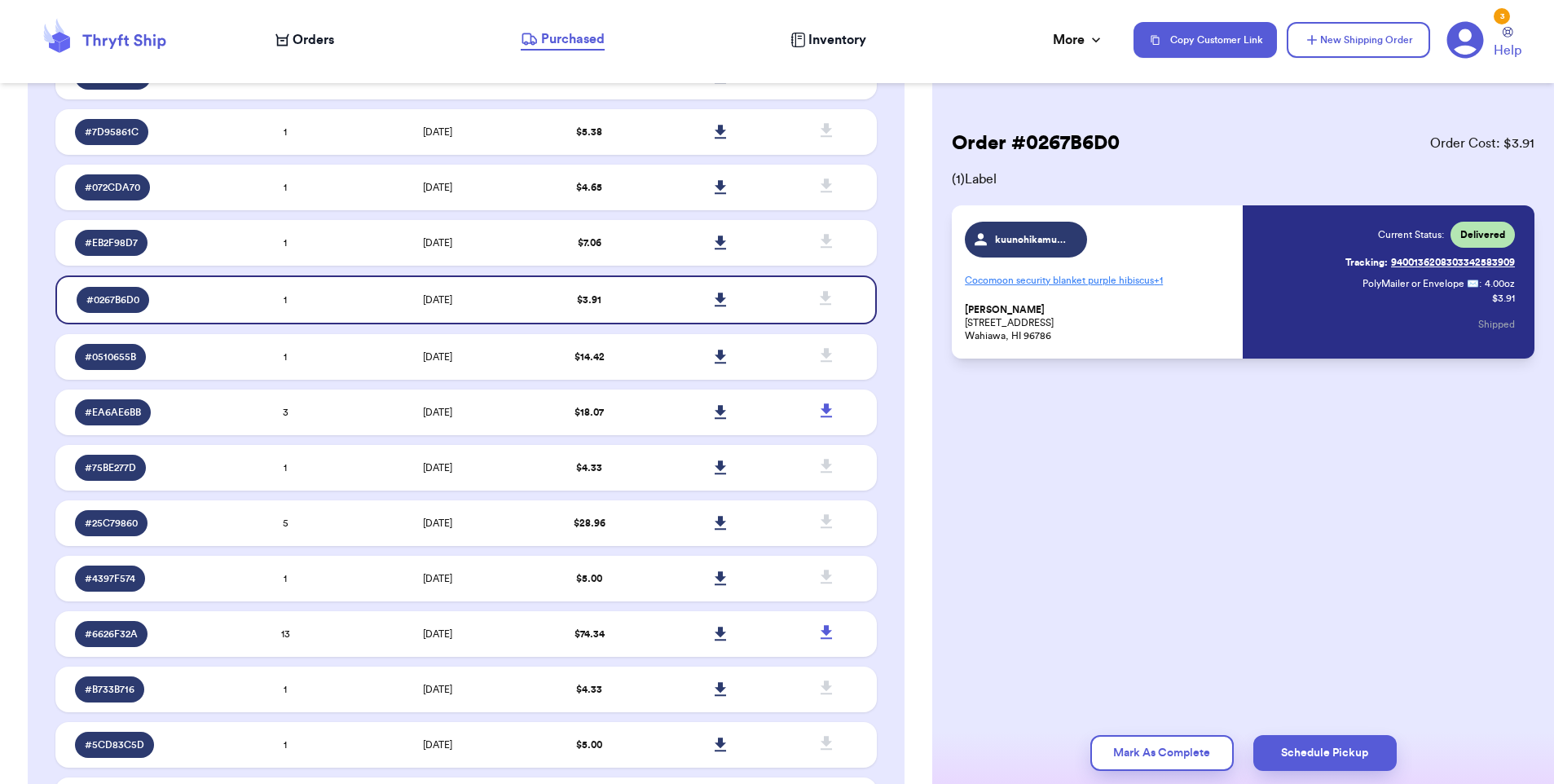
click at [303, 42] on span "Orders" at bounding box center [313, 40] width 42 height 20
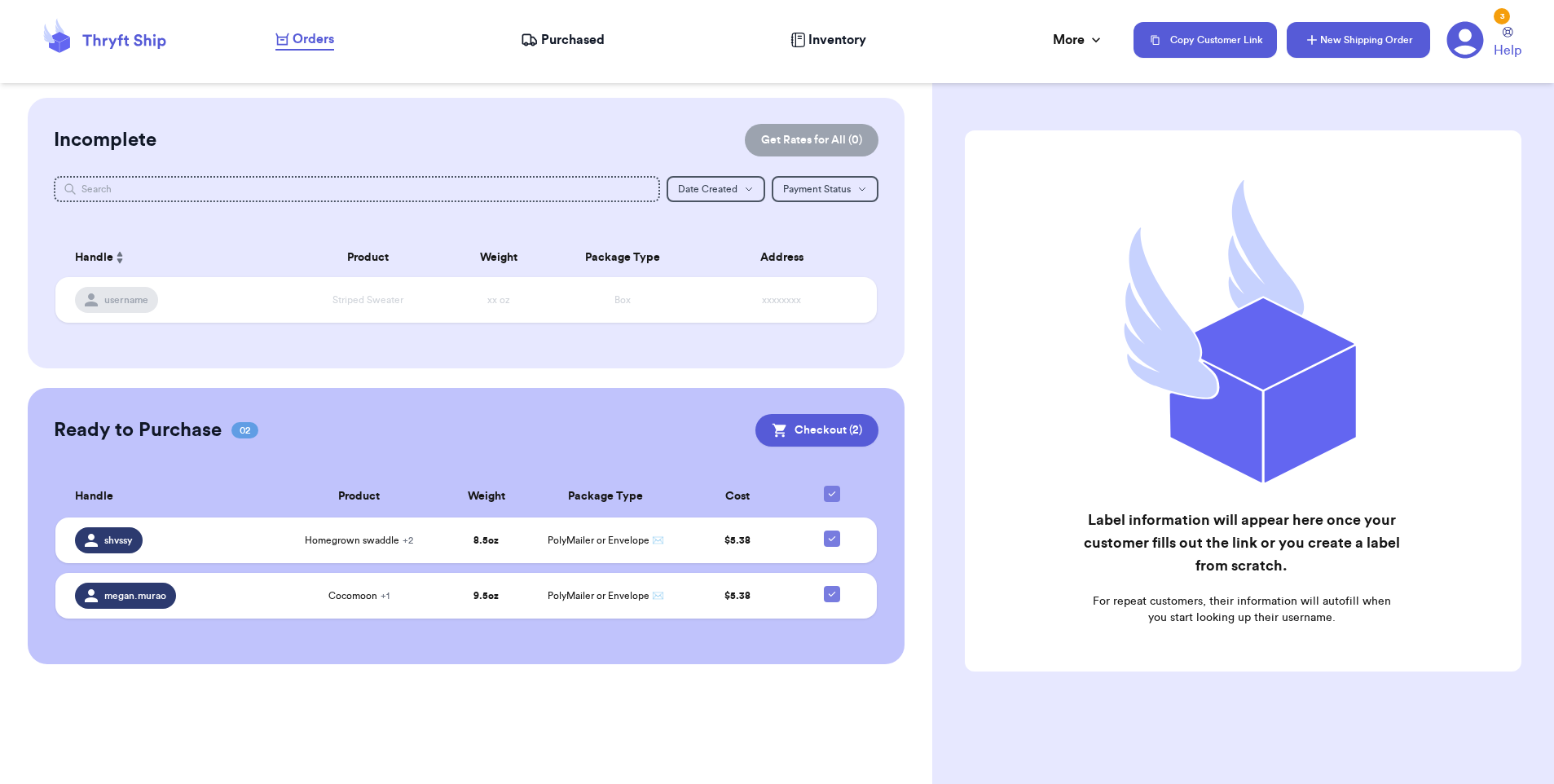
click at [1346, 41] on button "New Shipping Order" at bounding box center [1358, 39] width 143 height 36
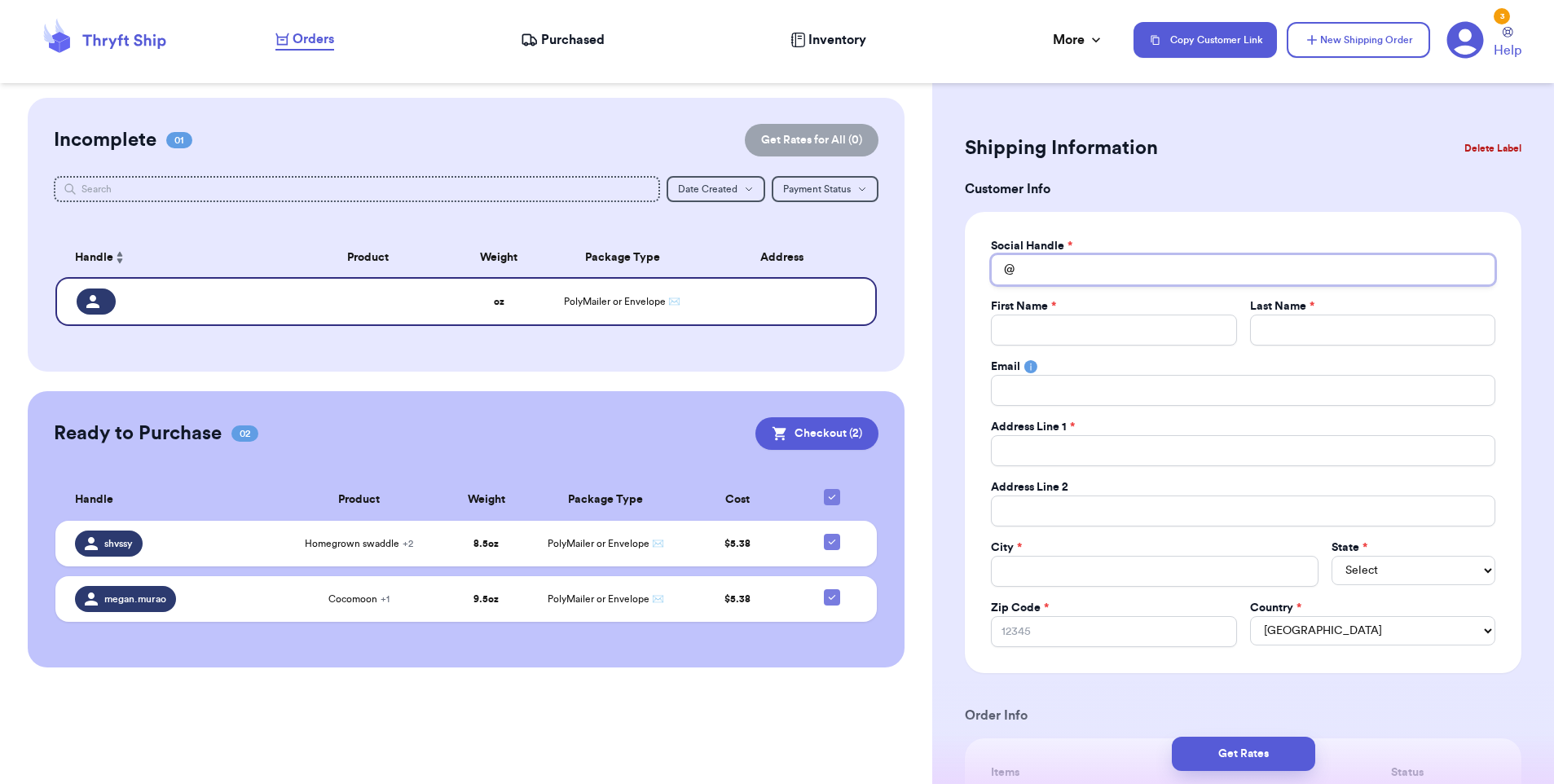
click at [1044, 262] on input "Total Amount Paid" at bounding box center [1242, 269] width 505 height 31
type input "k"
type input "ku"
type input "kuu"
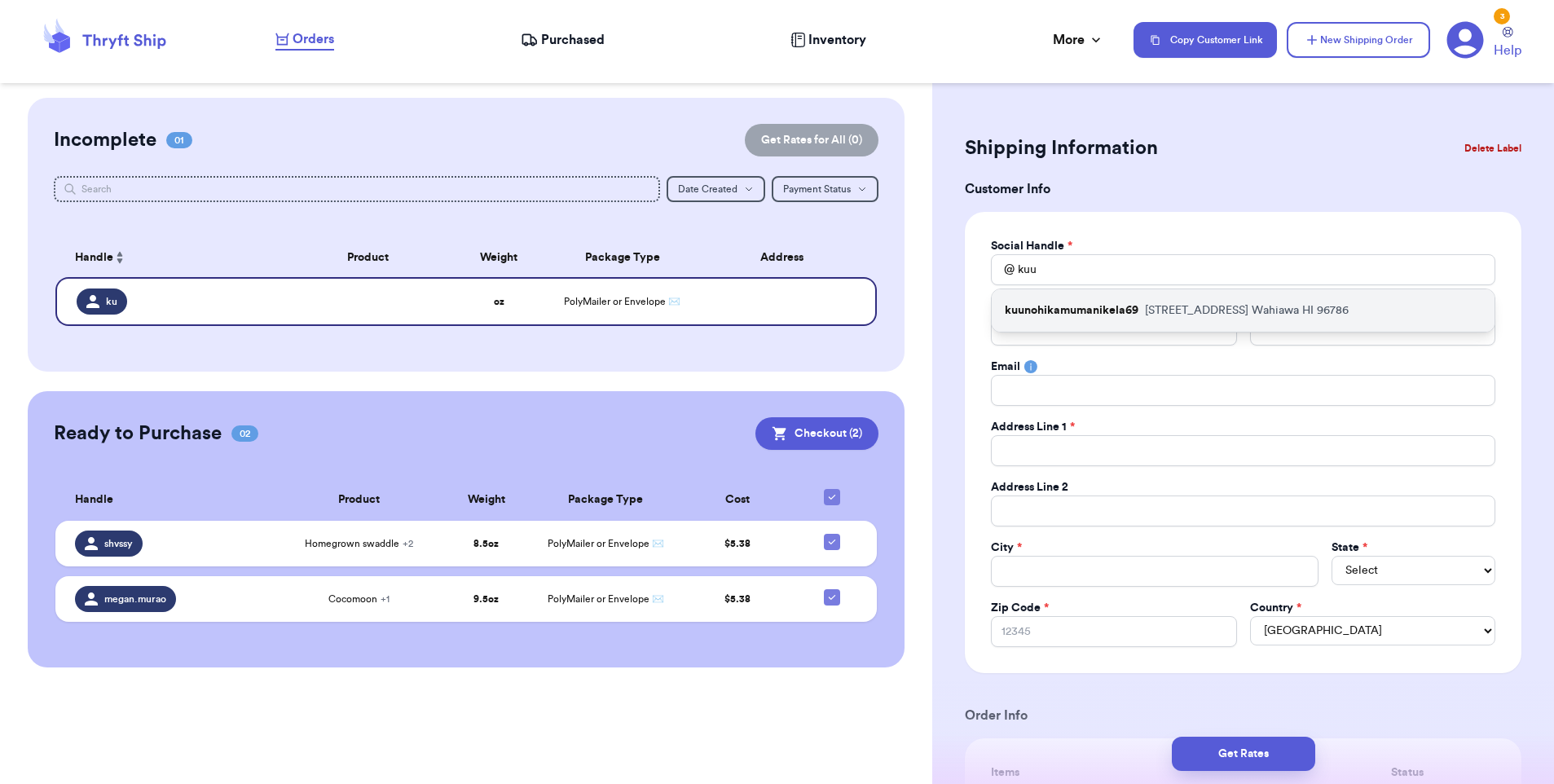
click at [1053, 317] on p "kuunohikamumanikela69" at bounding box center [1071, 311] width 134 height 17
type input "kuunohikamumanikela69"
type input "Victoria"
type input "[PERSON_NAME]"
type input "[EMAIL_ADDRESS][DOMAIN_NAME]"
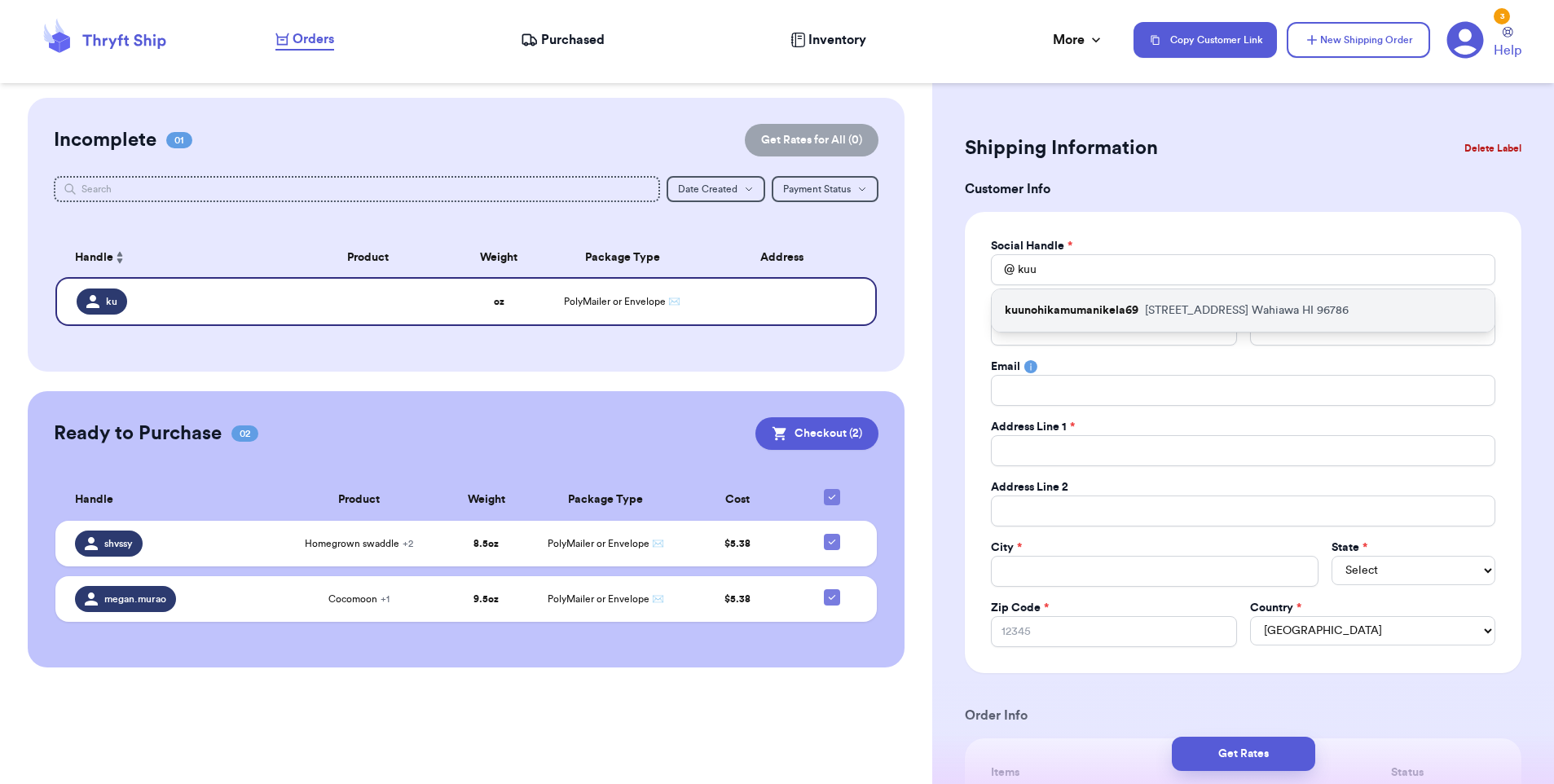
type input "[STREET_ADDRESS]"
type input "Wahiawa"
select select "HI"
type input "96786"
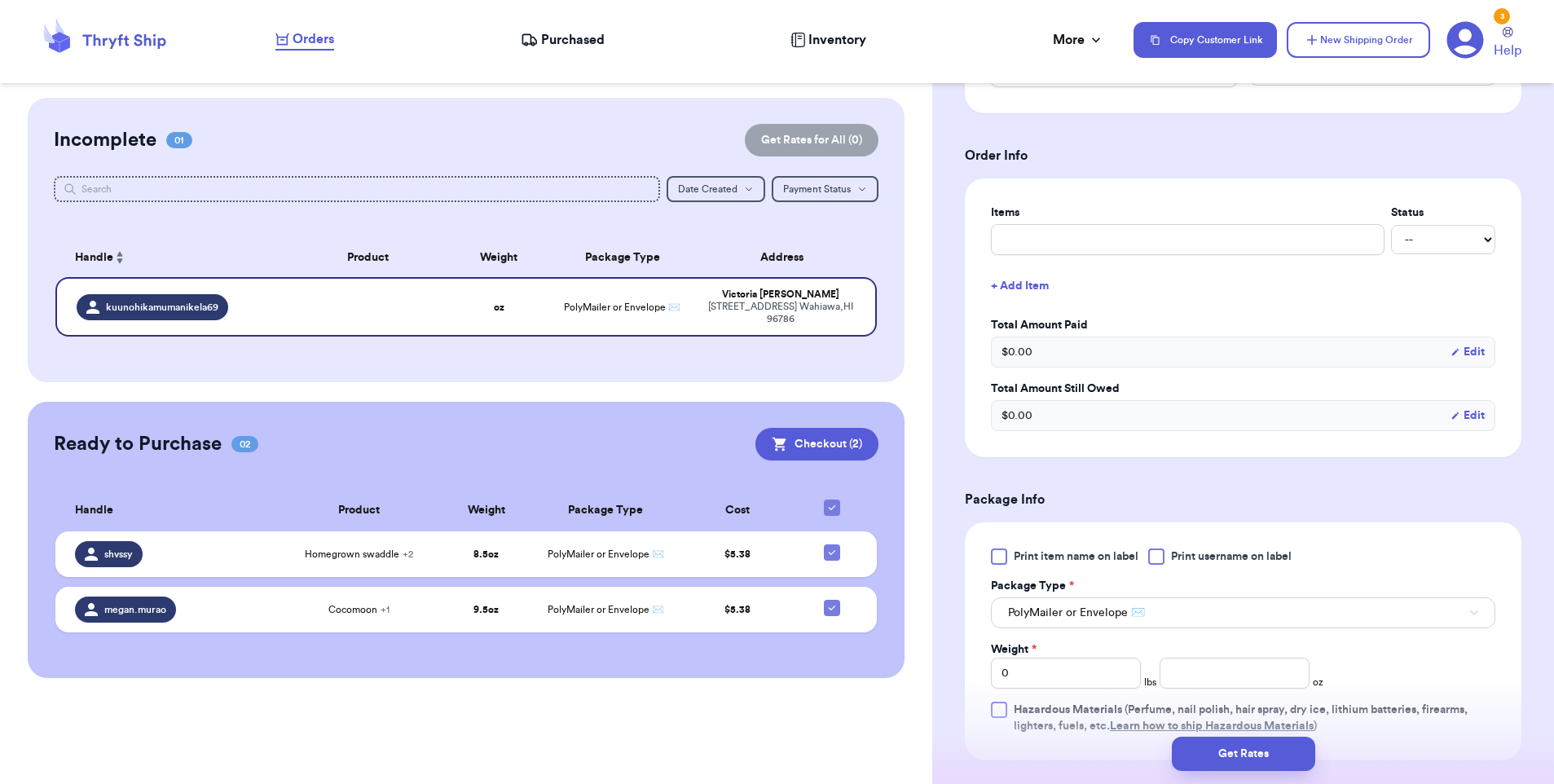
scroll to position [595, 0]
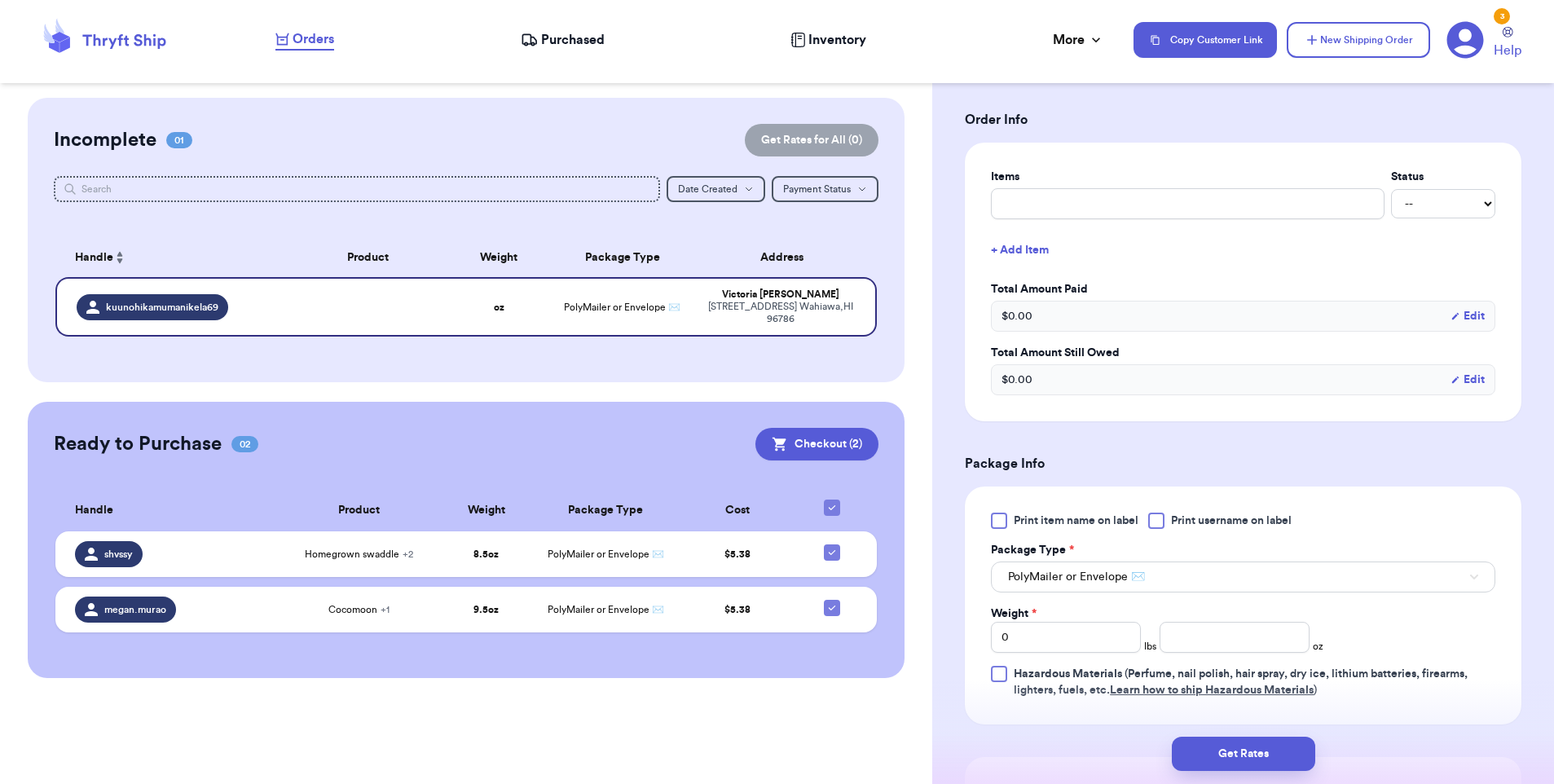
click at [1157, 518] on div at bounding box center [1157, 520] width 17 height 17
click at [0, 0] on input "Print username on label" at bounding box center [0, 0] width 0 height 0
click at [1330, 609] on div "Print item name on label Print username on label Package Type * PolyMailer or E…" at bounding box center [1242, 604] width 505 height 185
click at [1068, 629] on input "0" at bounding box center [1065, 637] width 150 height 31
type input "20"
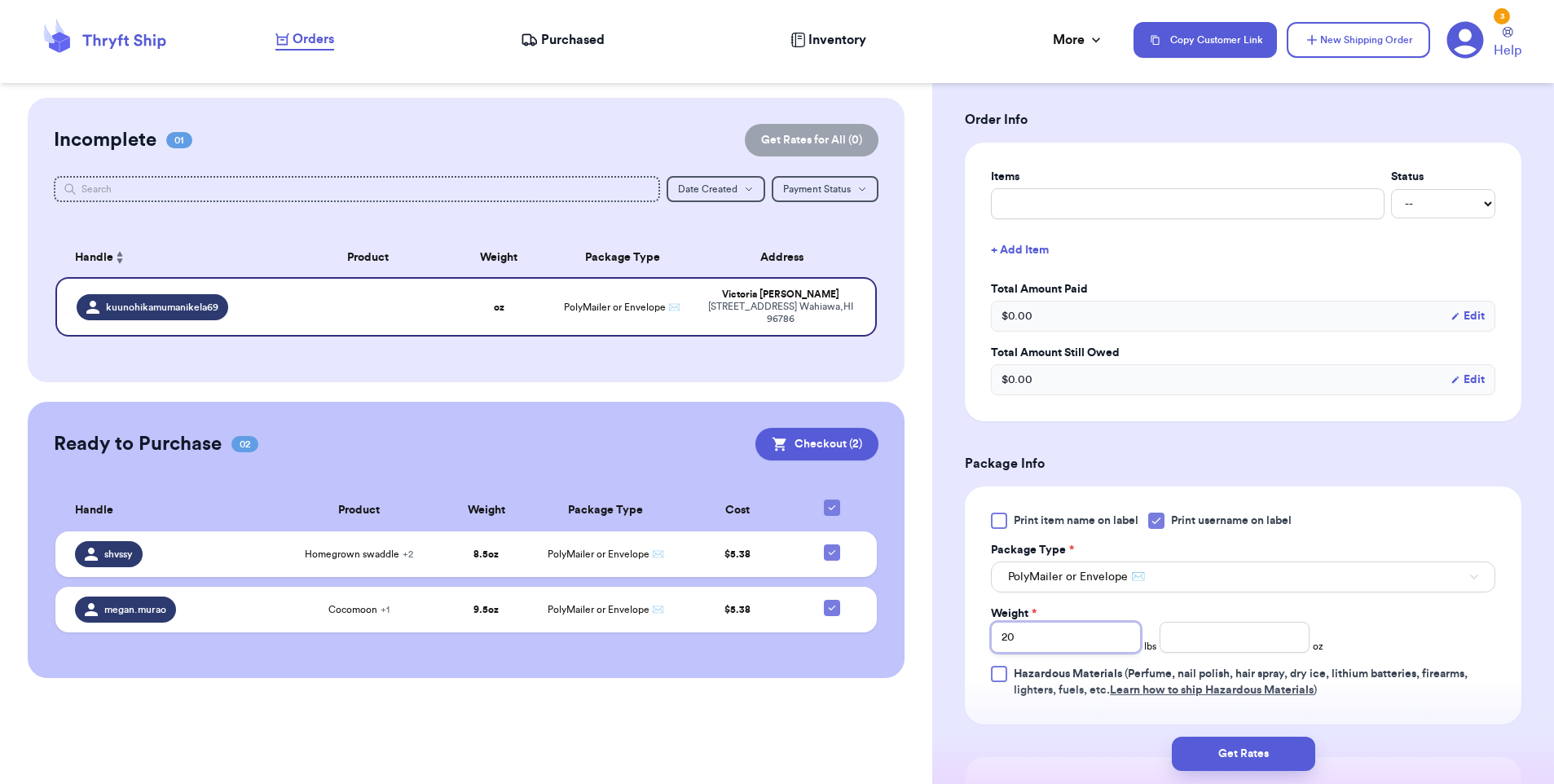
type input "2"
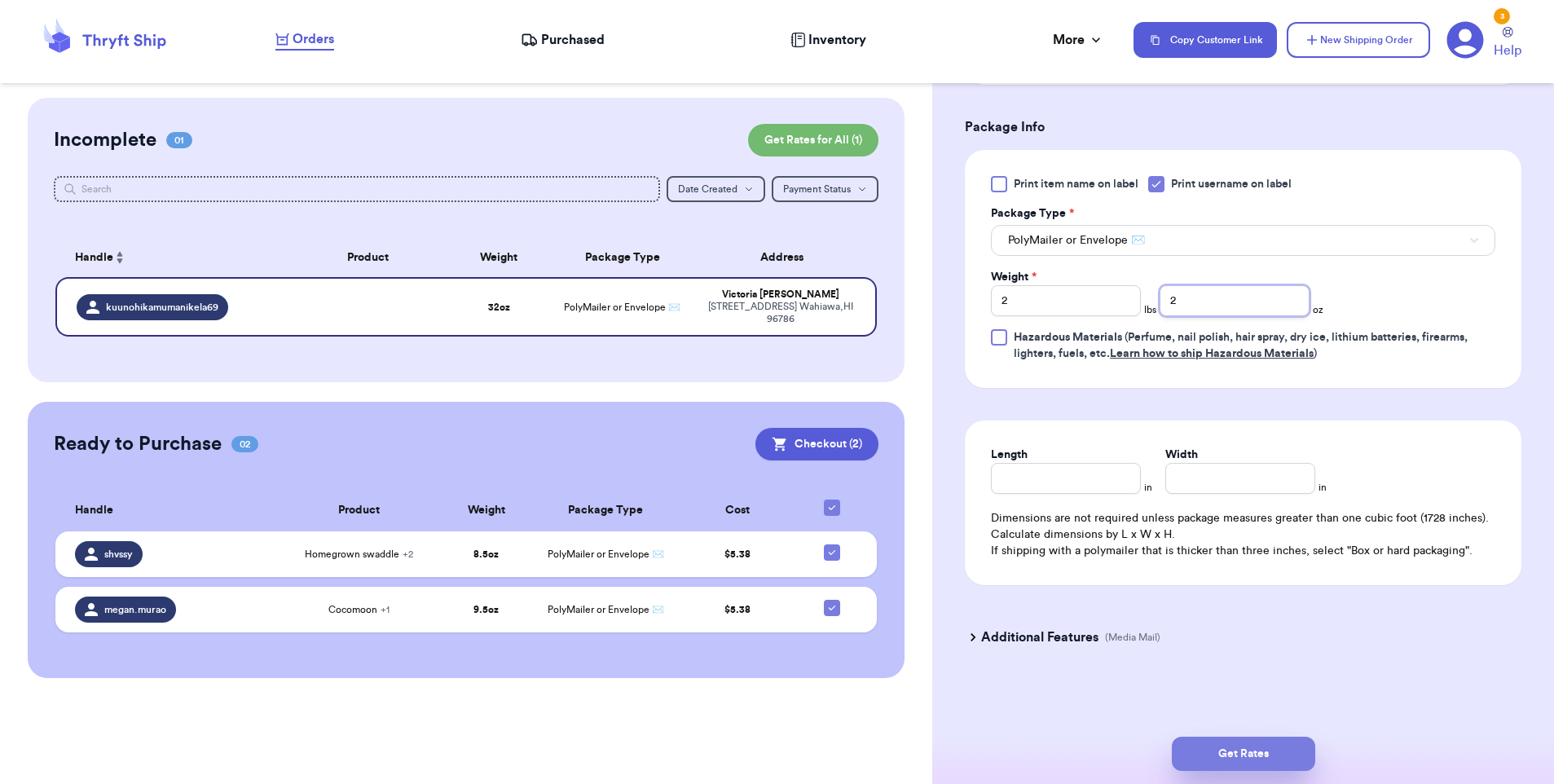
type input "2"
click at [1242, 753] on button "Get Rates" at bounding box center [1243, 753] width 143 height 34
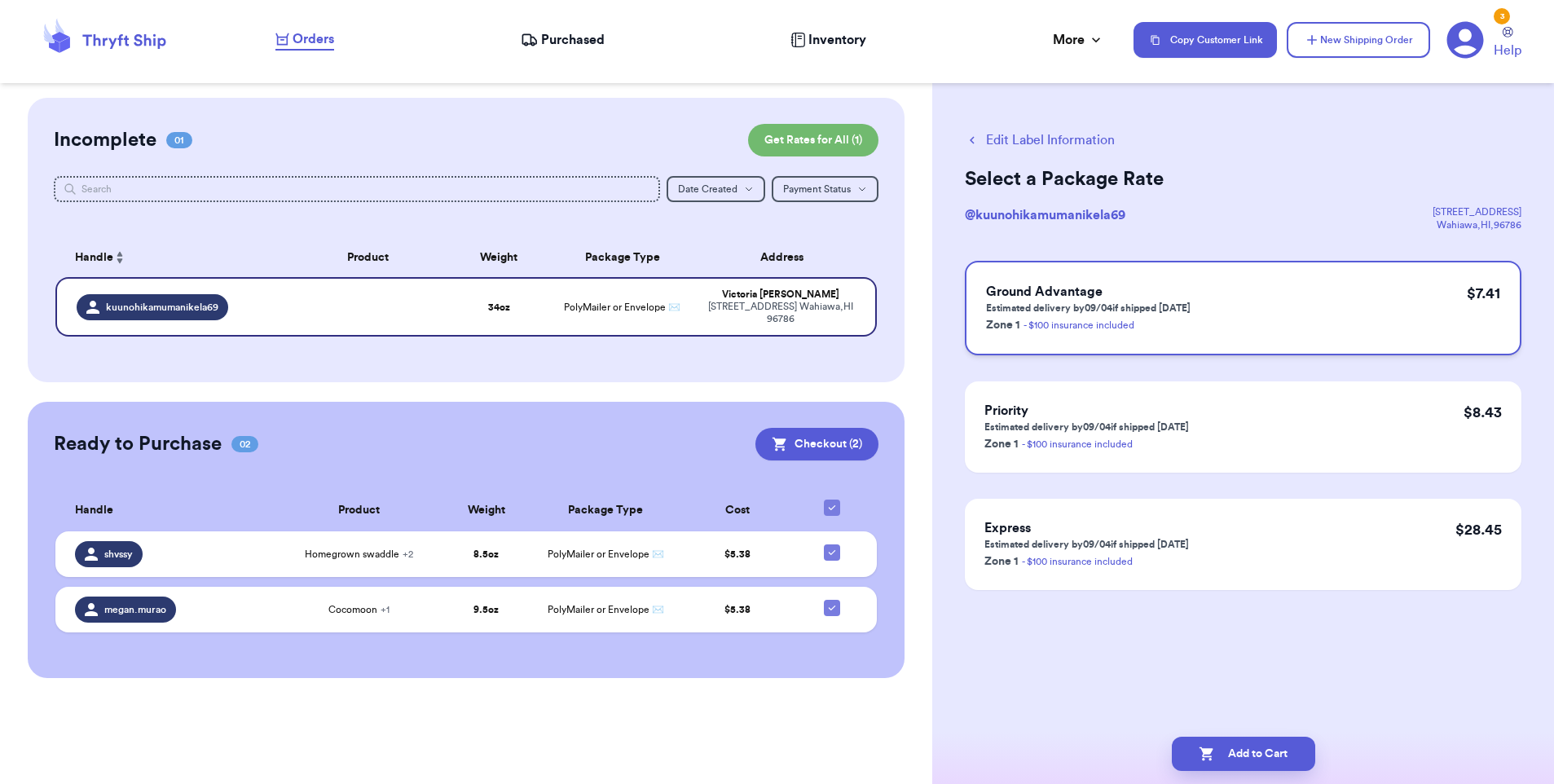
click at [1056, 309] on p "Estimated delivery by 09/04 if shipped [DATE]" at bounding box center [1088, 308] width 205 height 13
click at [1262, 759] on button "Add to Cart" at bounding box center [1243, 753] width 143 height 34
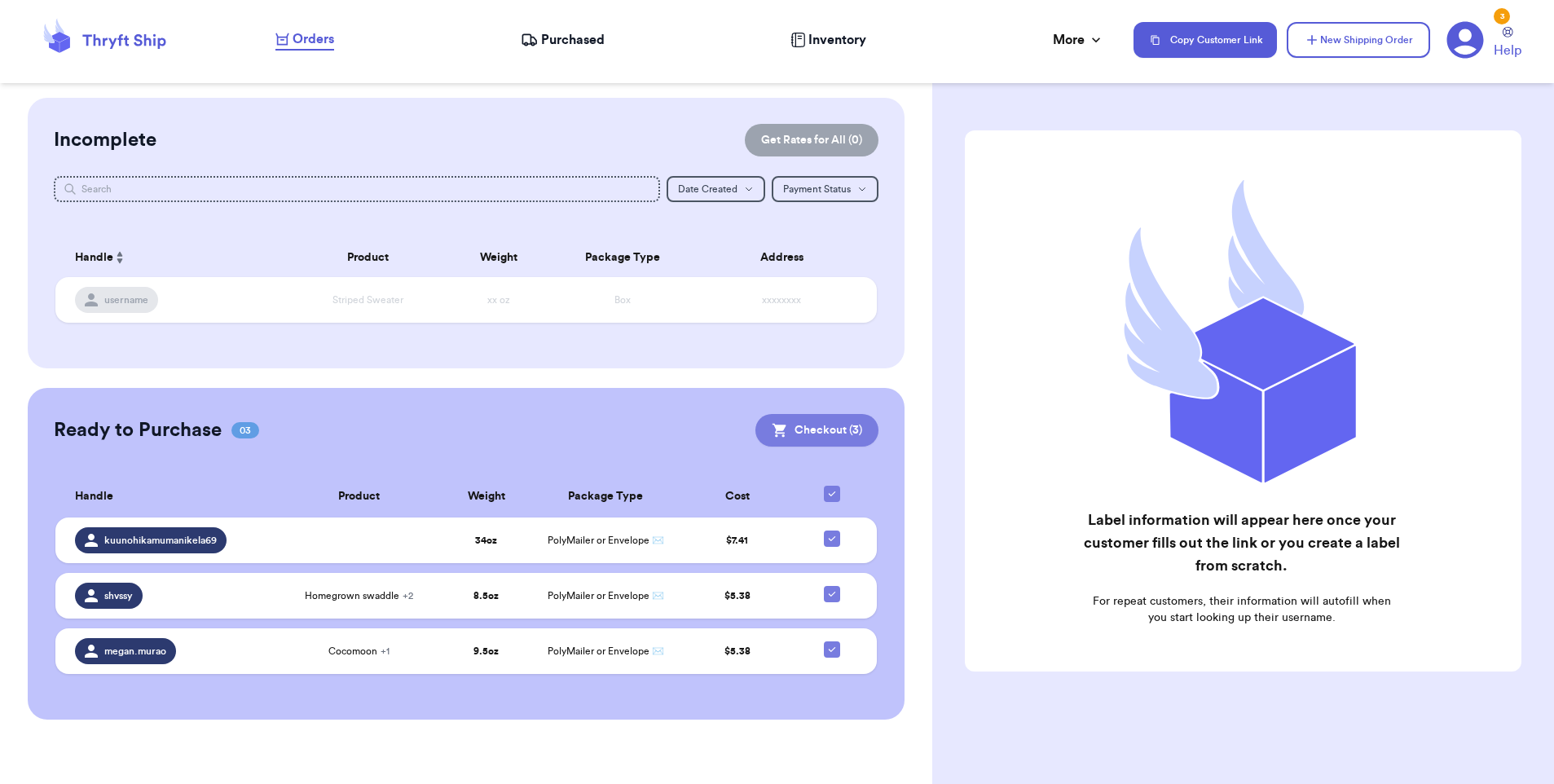
click at [827, 433] on button "Checkout ( 3 )" at bounding box center [816, 430] width 123 height 32
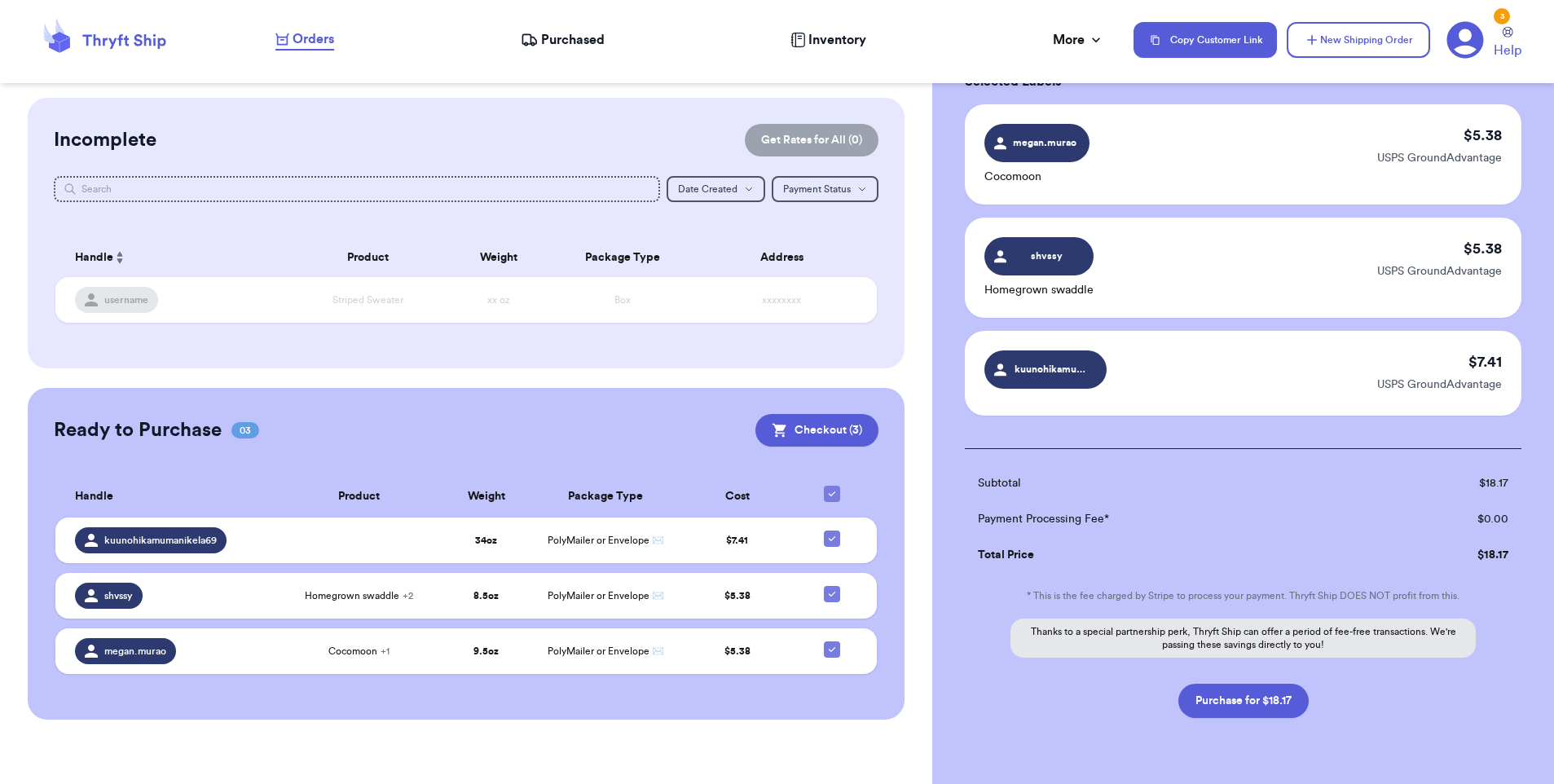
scroll to position [145, 0]
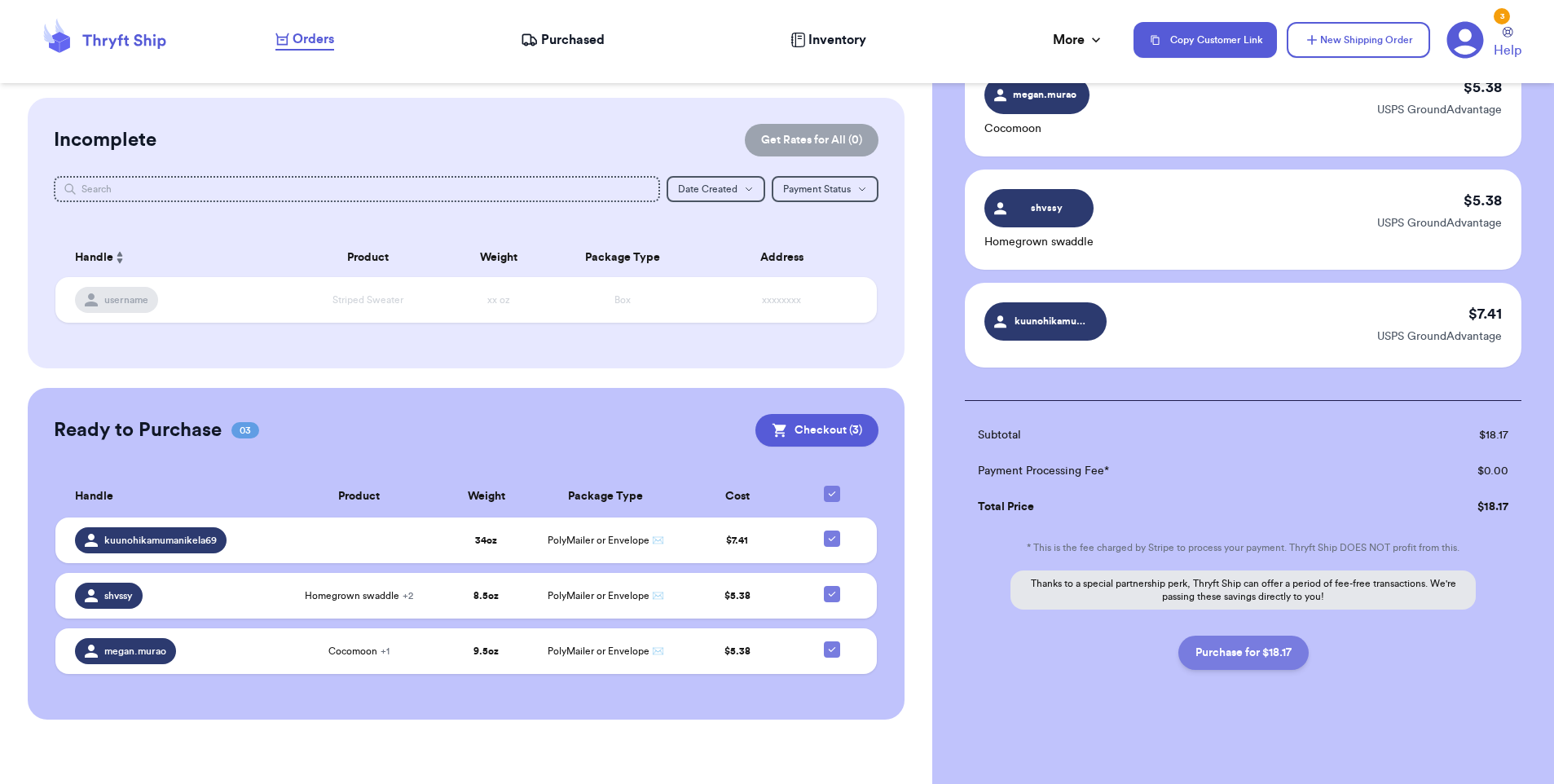
click at [1251, 654] on button "Purchase for $18.17" at bounding box center [1243, 652] width 131 height 34
checkbox input "false"
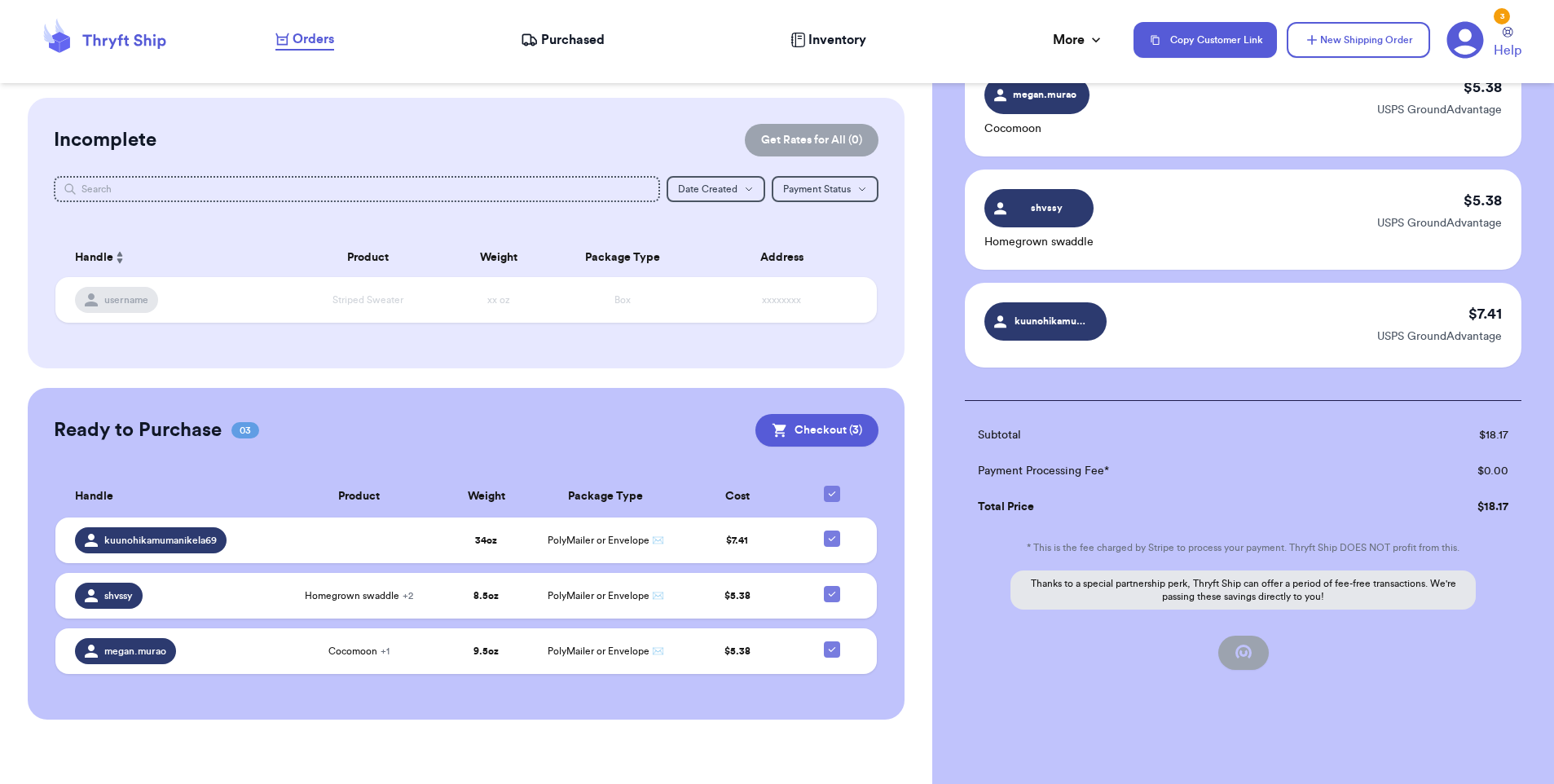
scroll to position [123, 0]
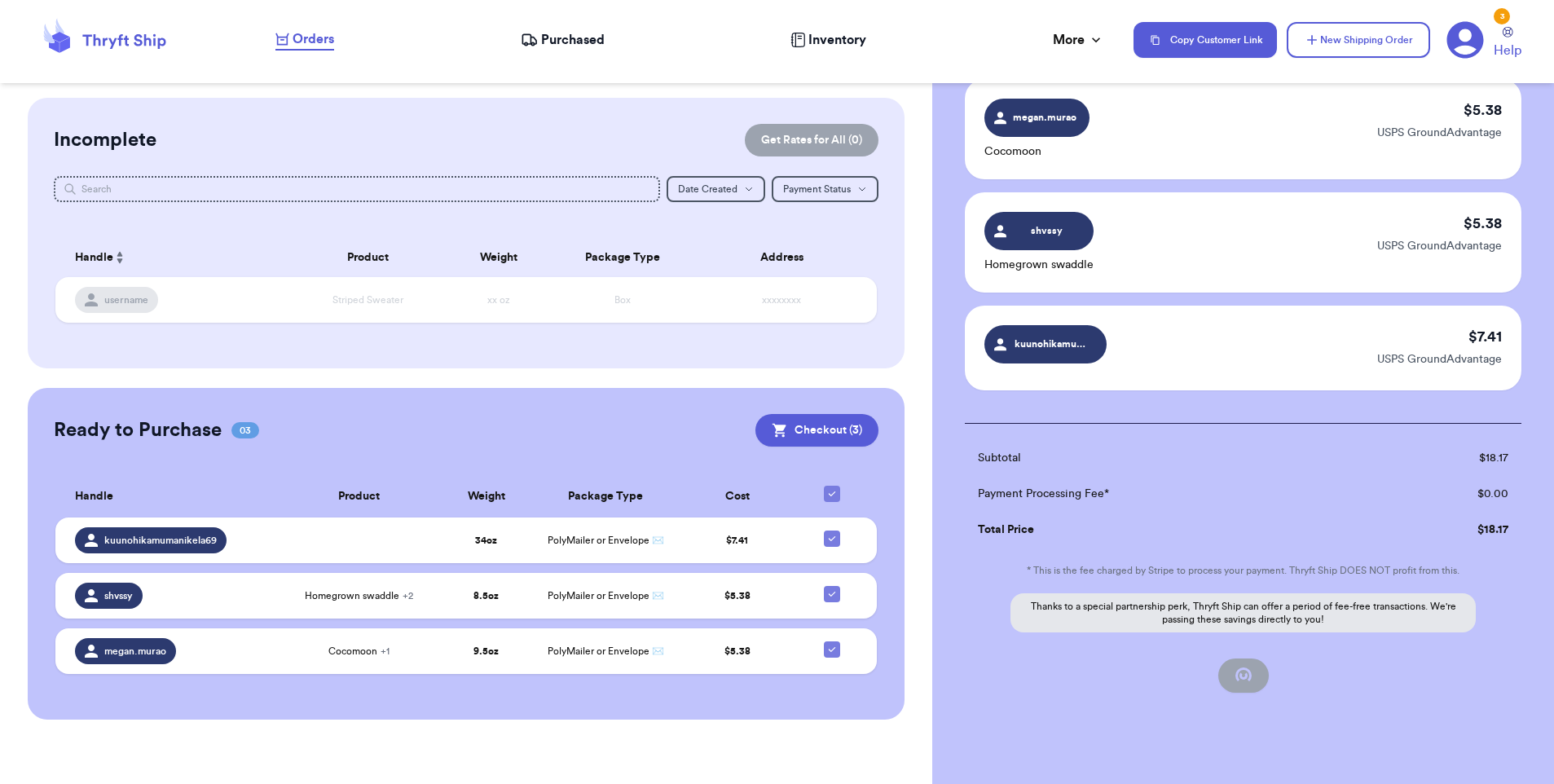
checkbox input "true"
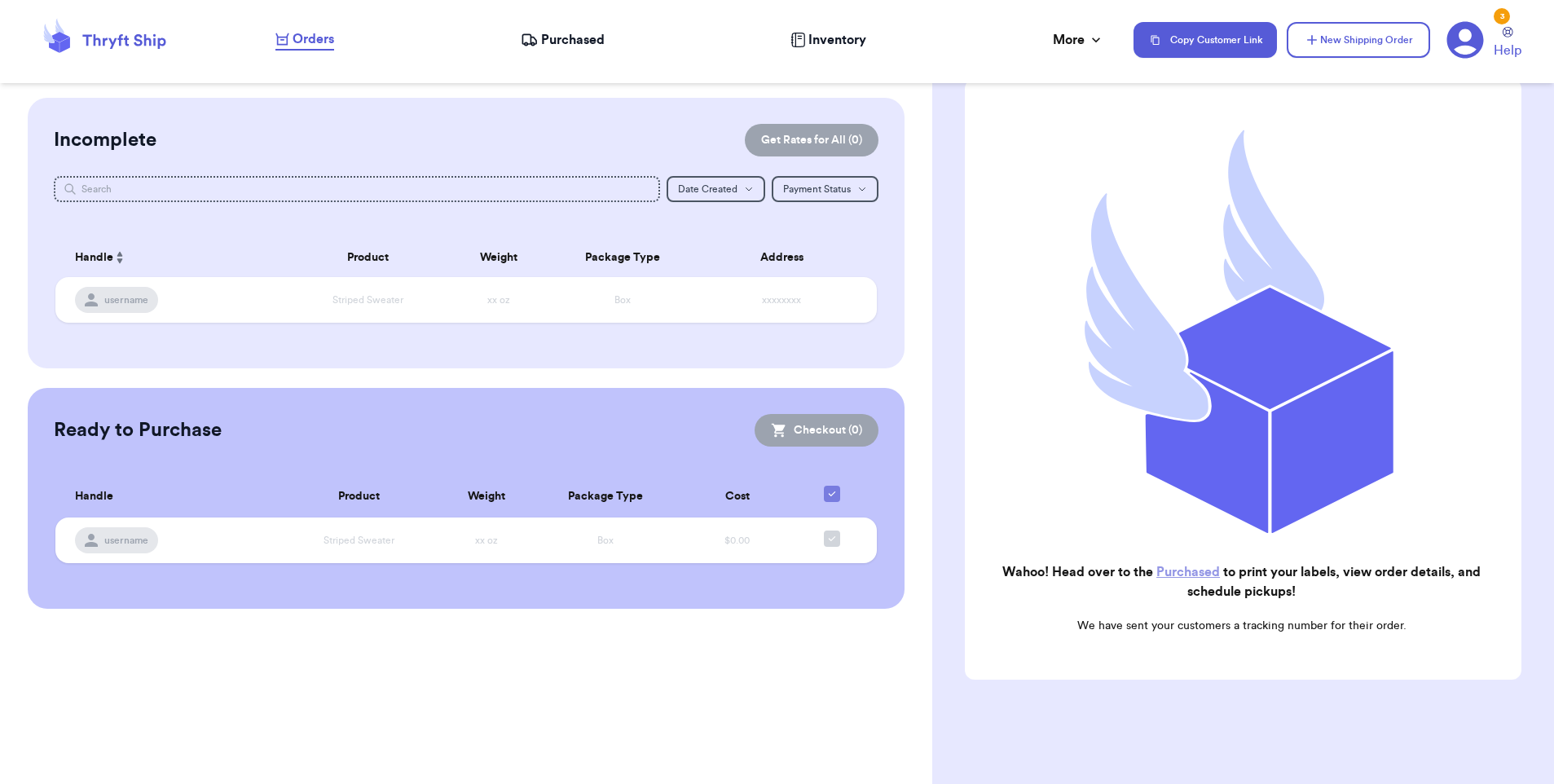
click at [560, 30] on span "Purchased" at bounding box center [573, 40] width 63 height 20
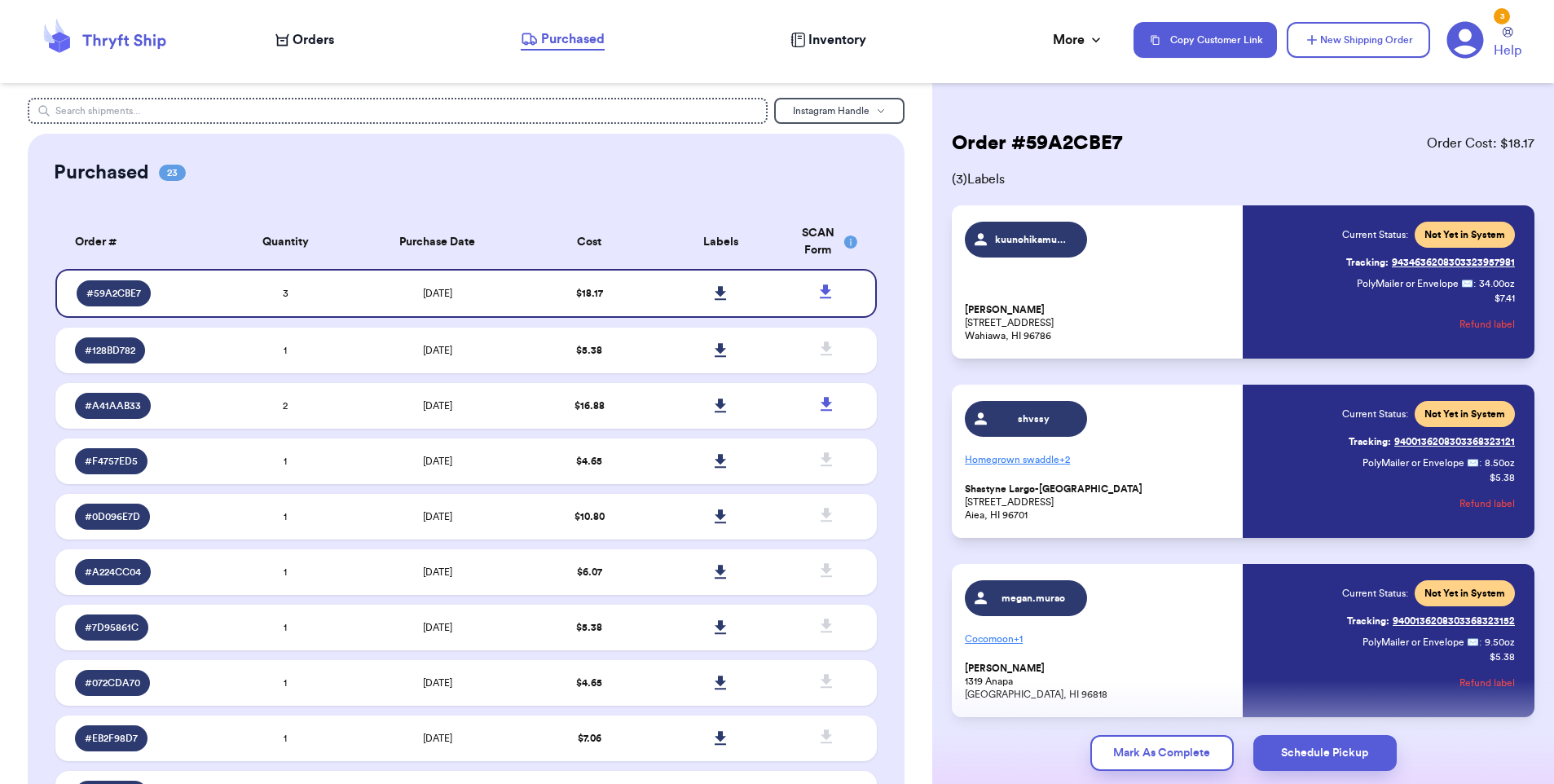
scroll to position [63, 0]
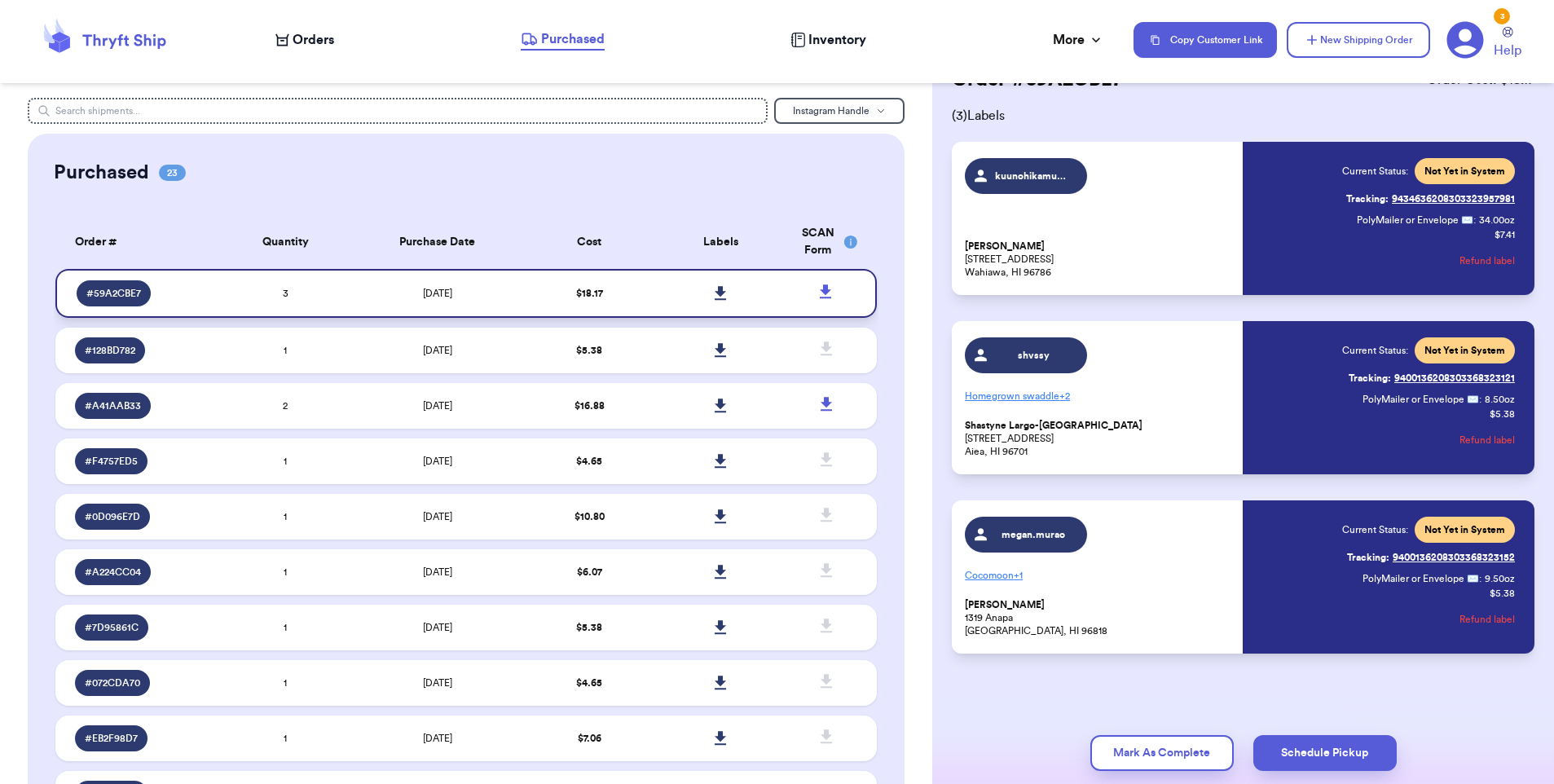
click at [714, 292] on icon at bounding box center [720, 293] width 12 height 14
click at [299, 42] on span "Orders" at bounding box center [313, 40] width 42 height 20
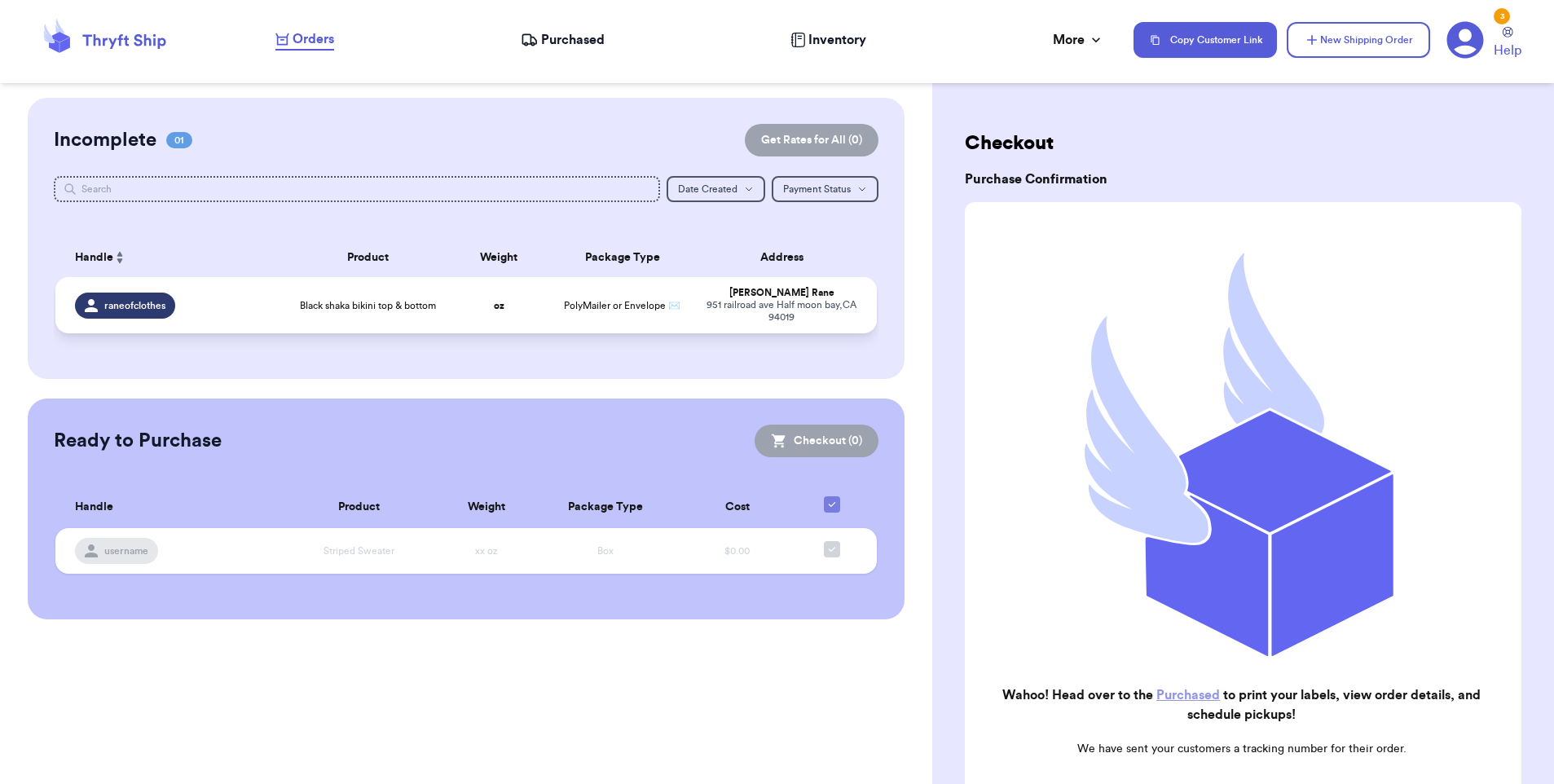
click at [463, 314] on td "oz" at bounding box center [499, 305] width 99 height 57
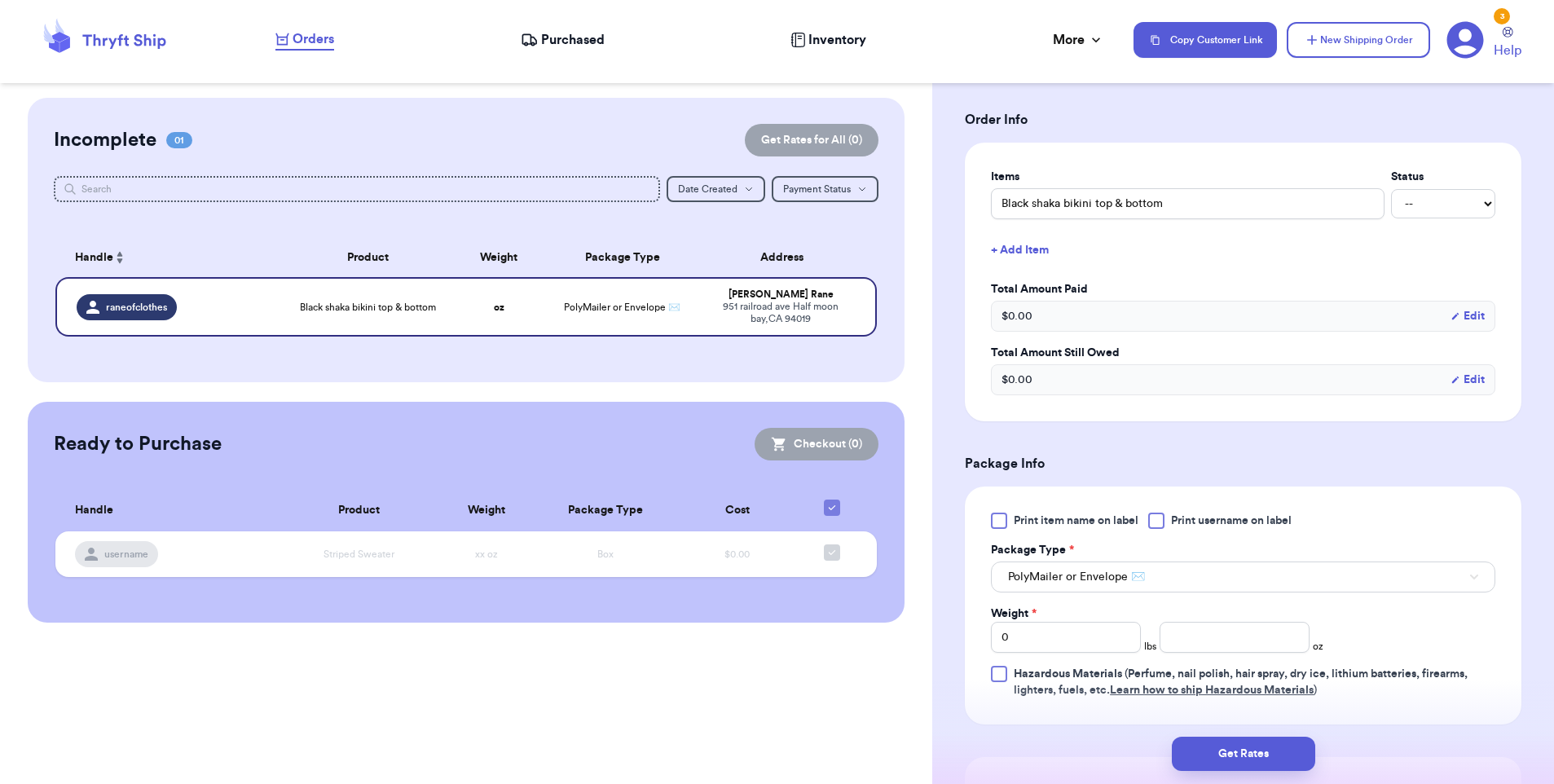
scroll to position [334, 0]
click at [1196, 643] on input "number" at bounding box center [1234, 633] width 150 height 31
click at [1236, 643] on input "number" at bounding box center [1234, 633] width 150 height 31
type input "5.6"
click at [1271, 747] on button "Get Rates" at bounding box center [1243, 753] width 143 height 34
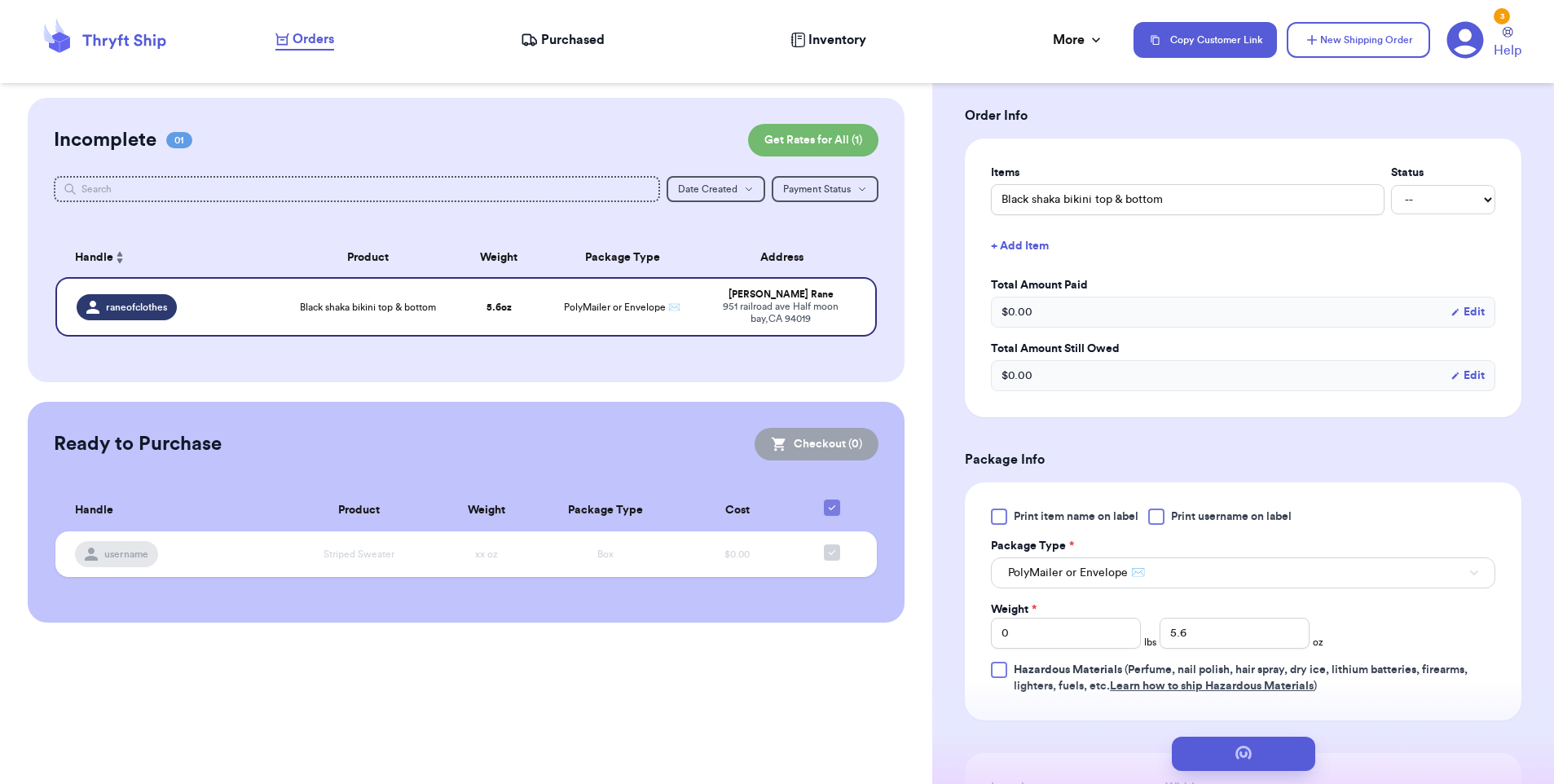
scroll to position [0, 0]
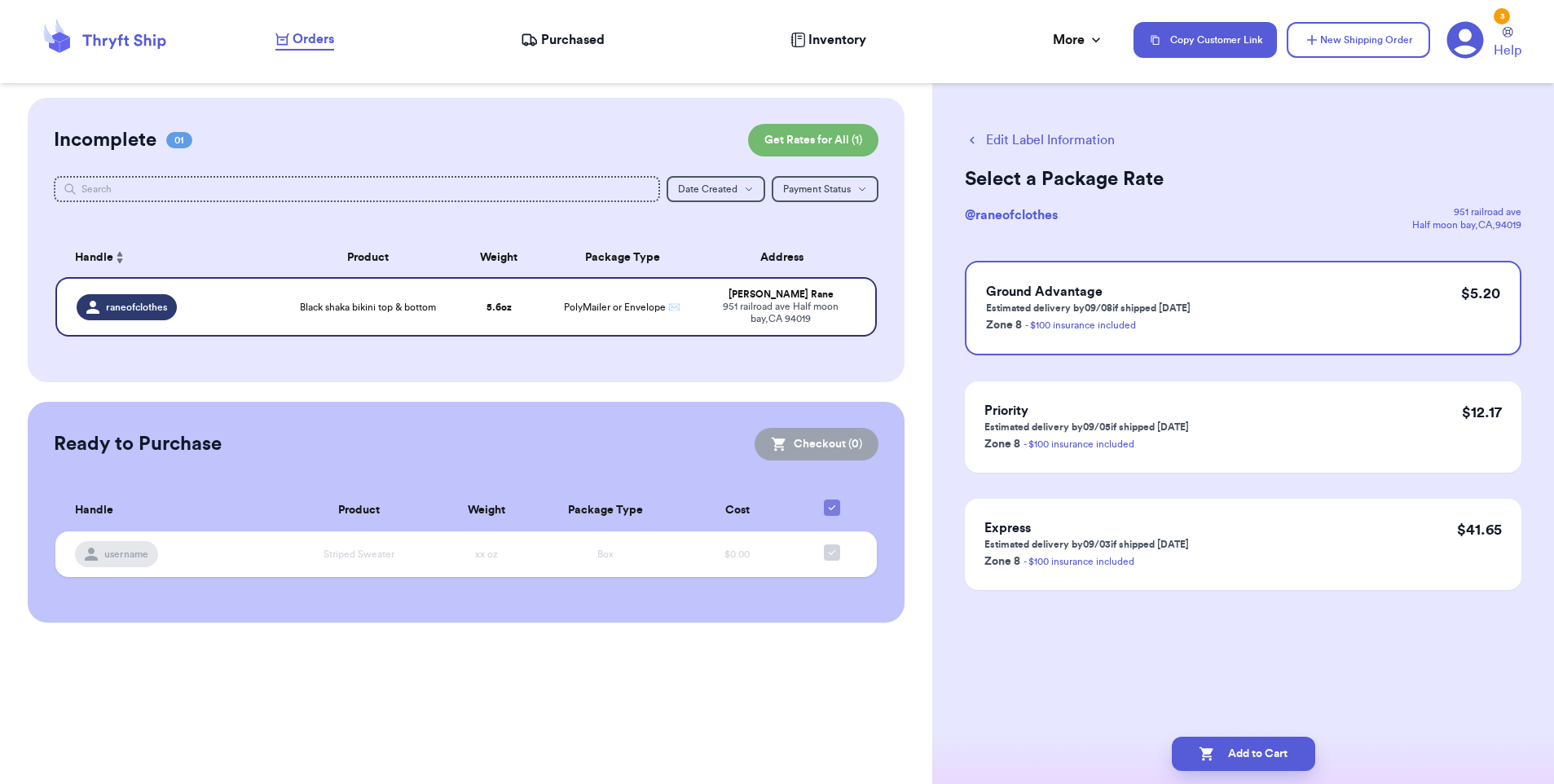
click at [1005, 141] on button "Edit Label Information" at bounding box center [1039, 141] width 150 height 20
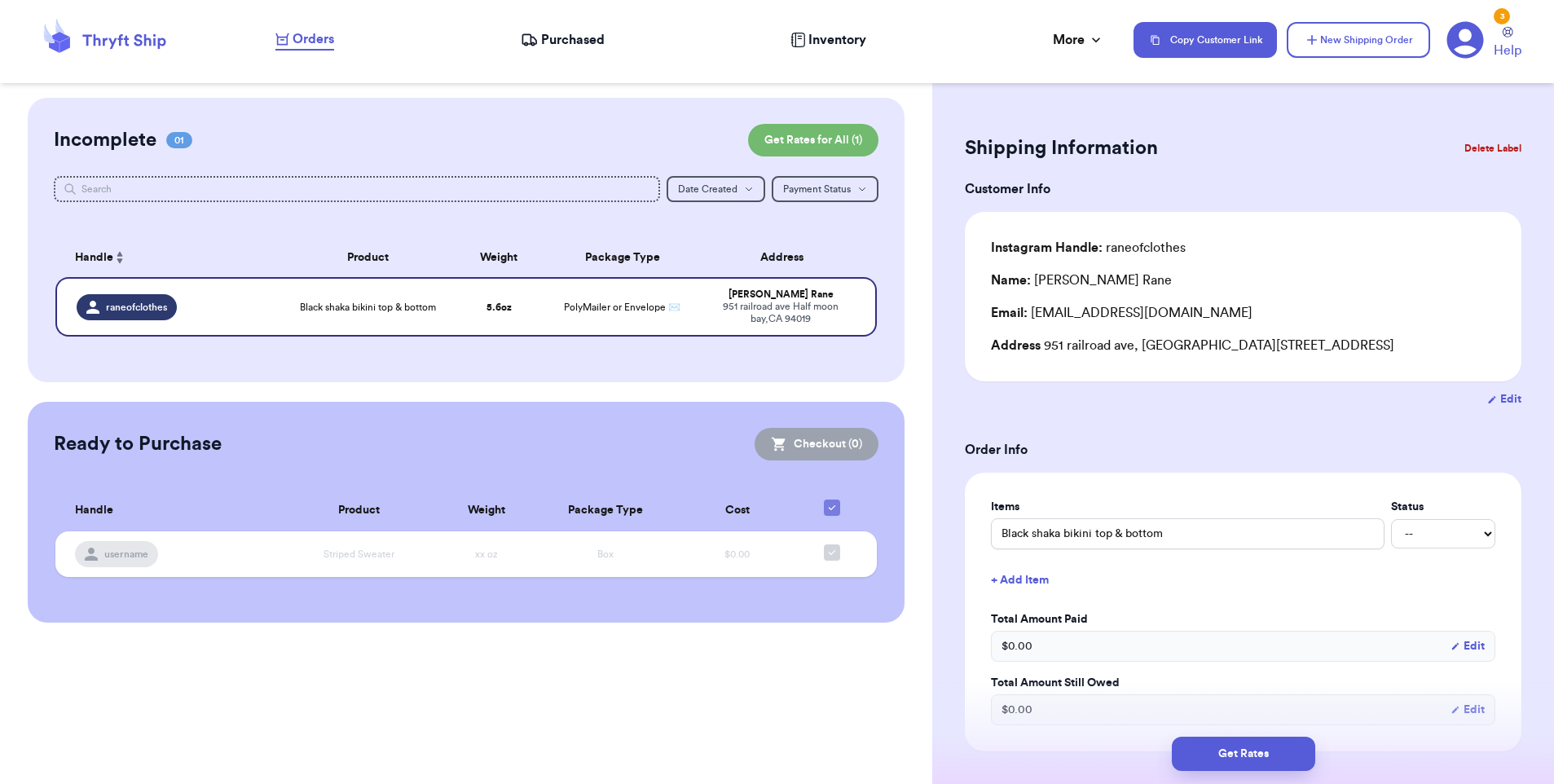
click at [577, 135] on div "Incomplete 01 Get Rates for All ( 1 )" at bounding box center [466, 140] width 825 height 32
